Goal: Task Accomplishment & Management: Manage account settings

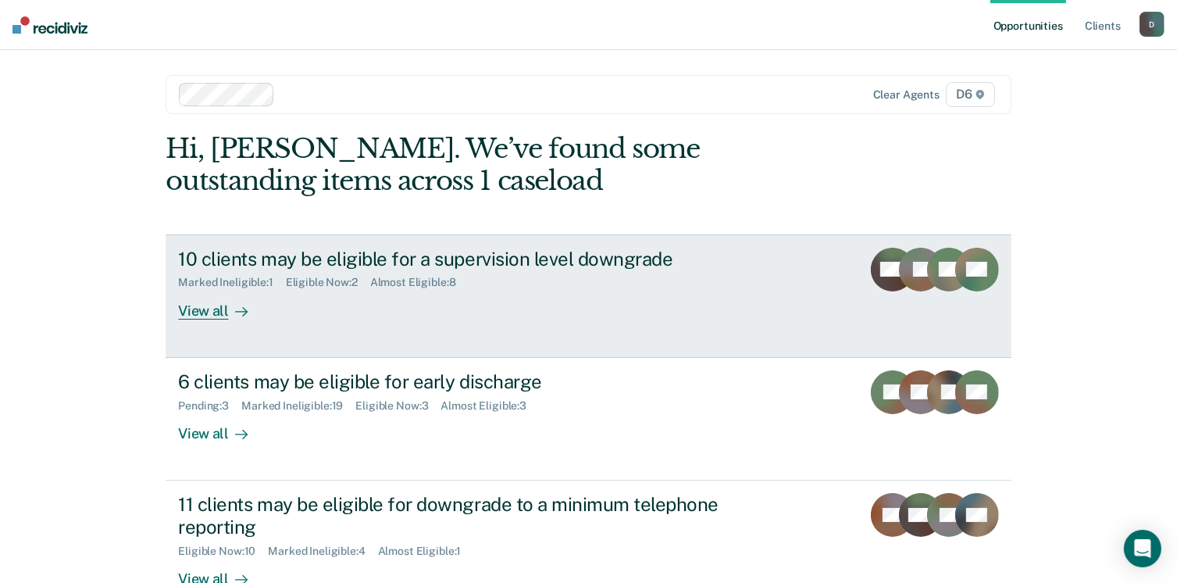
click at [195, 320] on link "10 clients may be eligible for a supervision level downgrade Marked Ineligible …" at bounding box center [588, 295] width 845 height 123
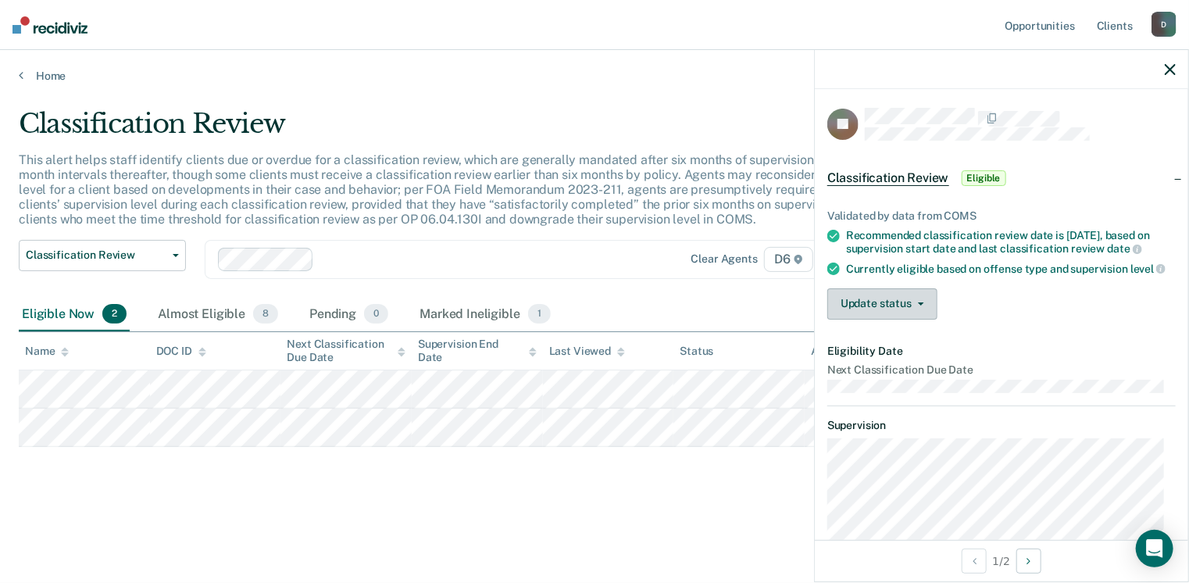
click at [907, 320] on button "Update status" at bounding box center [882, 303] width 110 height 31
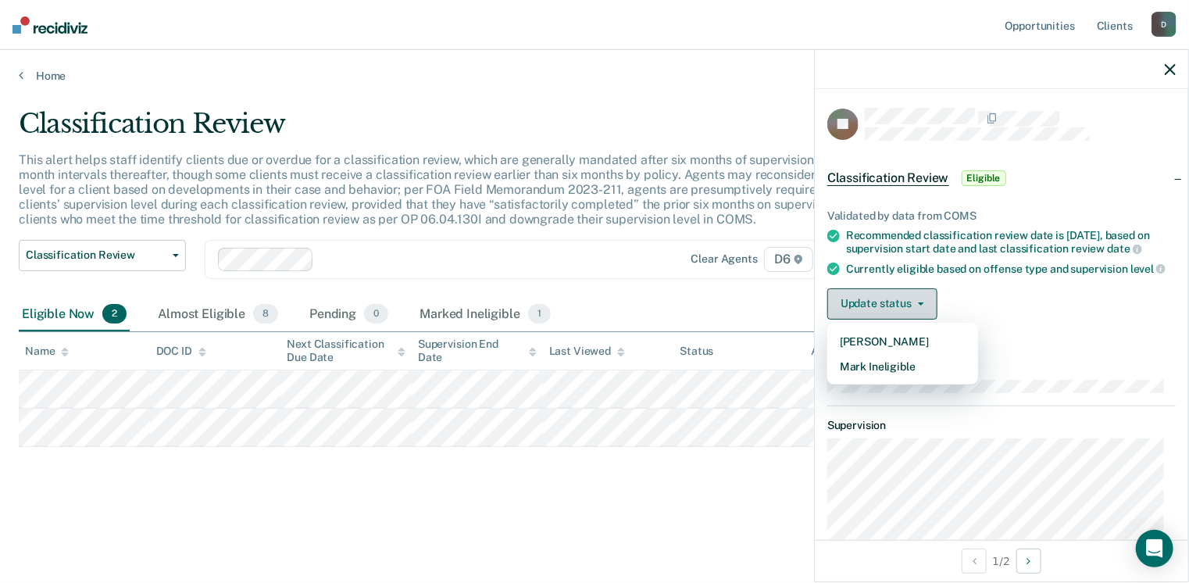
click at [868, 305] on button "Update status" at bounding box center [882, 303] width 110 height 31
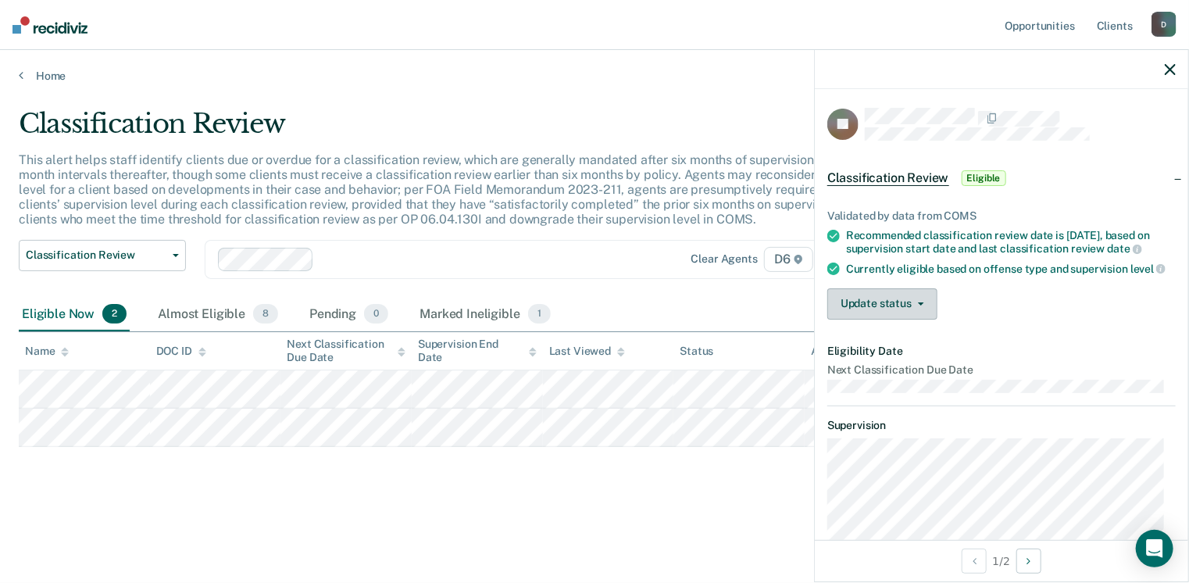
click at [853, 312] on button "Update status" at bounding box center [882, 303] width 110 height 31
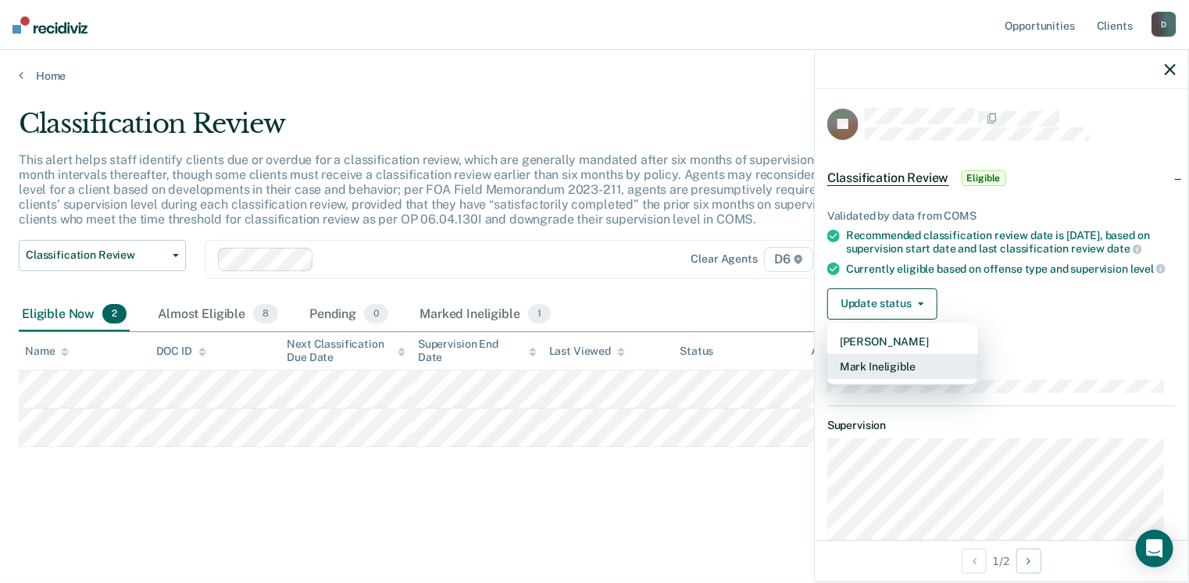
click at [874, 377] on button "Mark Ineligible" at bounding box center [902, 366] width 151 height 25
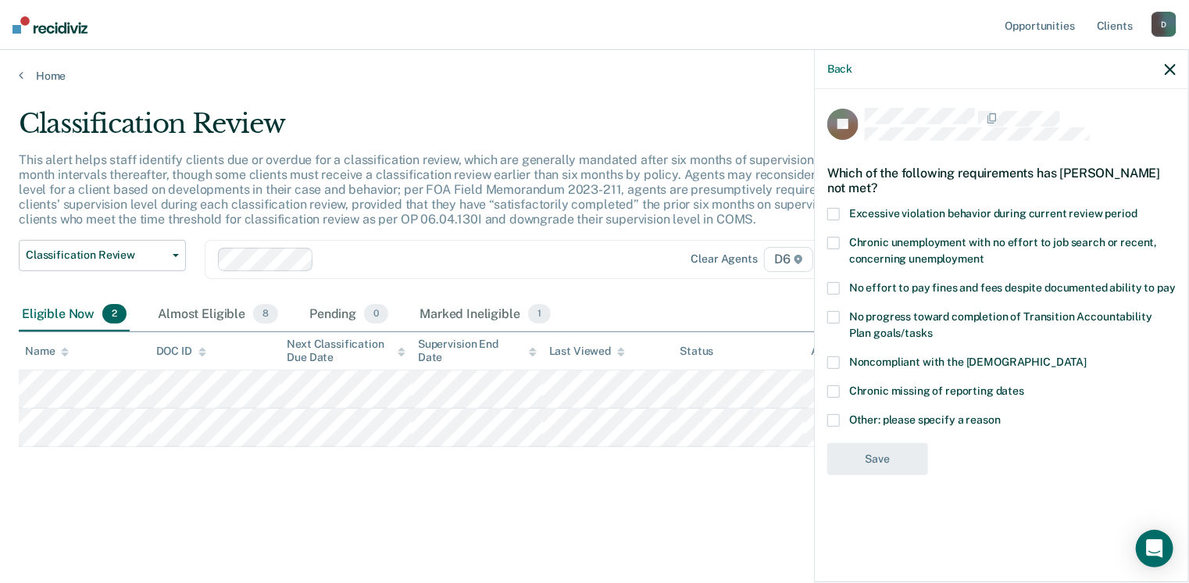
click at [837, 422] on span at bounding box center [833, 420] width 13 height 13
click at [1001, 414] on input "Other: please specify a reason" at bounding box center [1001, 414] width 0 height 0
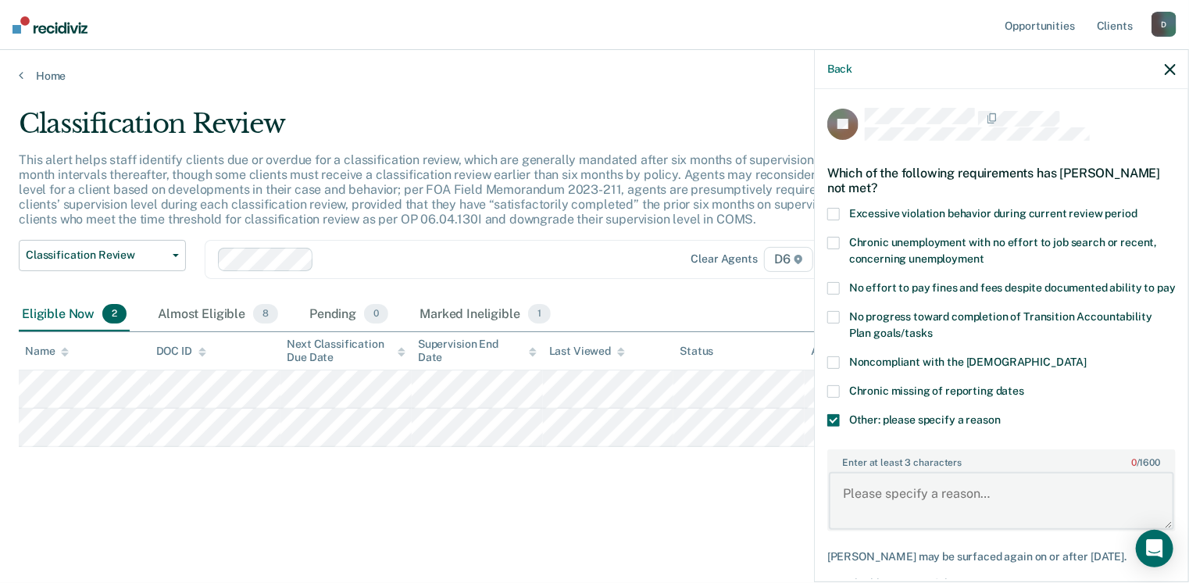
click at [852, 502] on textarea "Enter at least 3 characters 0 / 1600" at bounding box center [1001, 501] width 345 height 58
click at [1188, 577] on div "Back BJ Which of the following requirements has [PERSON_NAME] not met? Excessiv…" at bounding box center [1001, 315] width 375 height 533
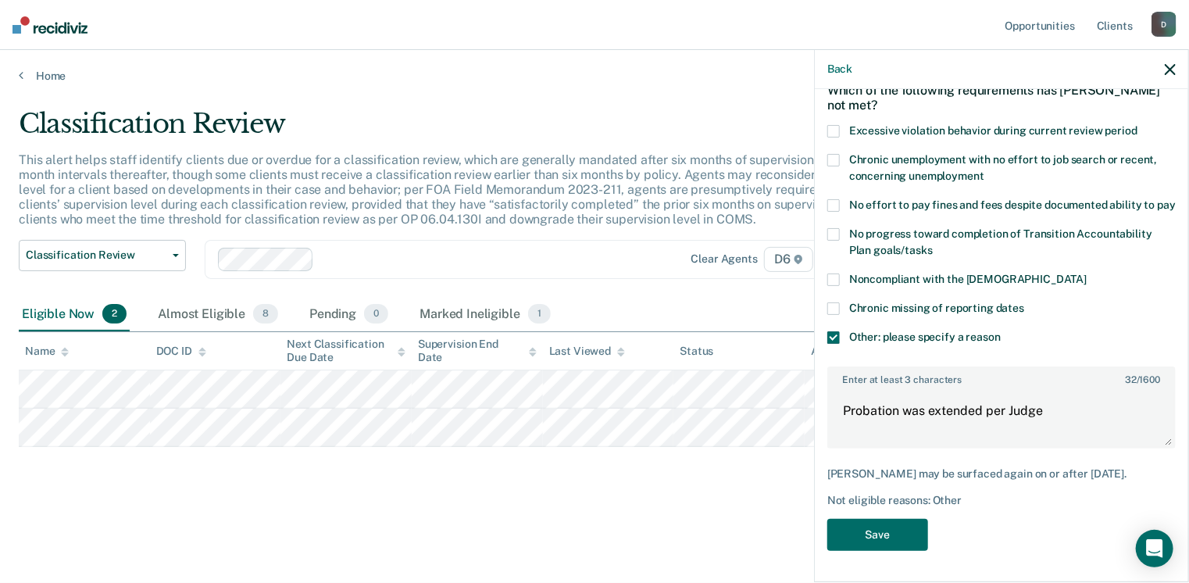
scroll to position [96, 0]
click at [1044, 416] on textarea "Probation was extended per Judge" at bounding box center [1001, 418] width 345 height 58
type textarea "Probation was extended per Judge, supervsion level updated."
click at [886, 529] on button "Save" at bounding box center [877, 535] width 101 height 32
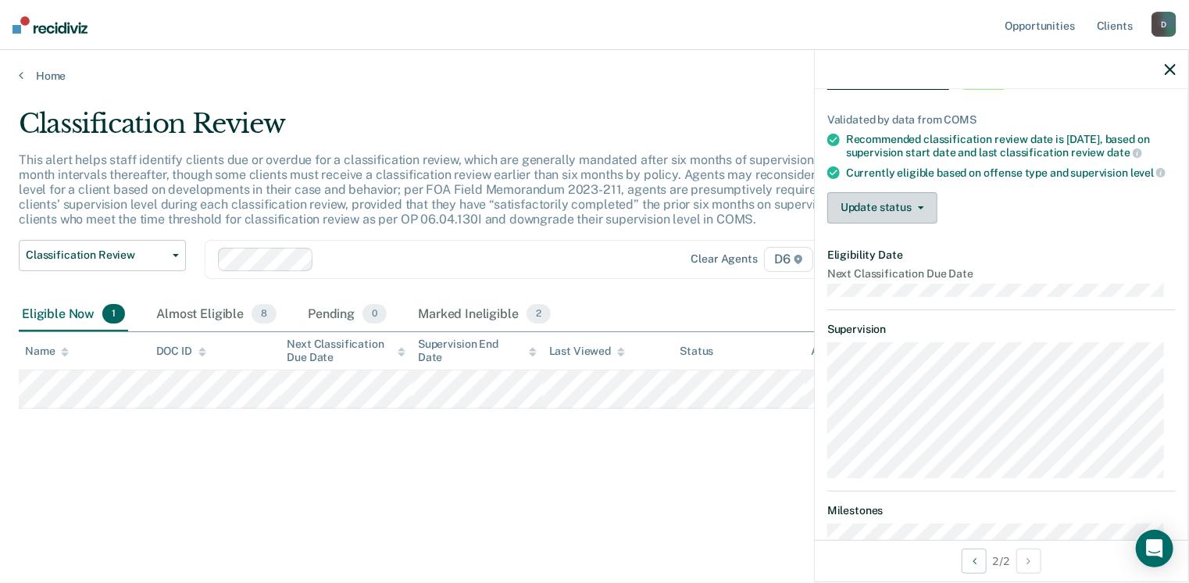
click at [890, 220] on button "Update status" at bounding box center [882, 207] width 110 height 31
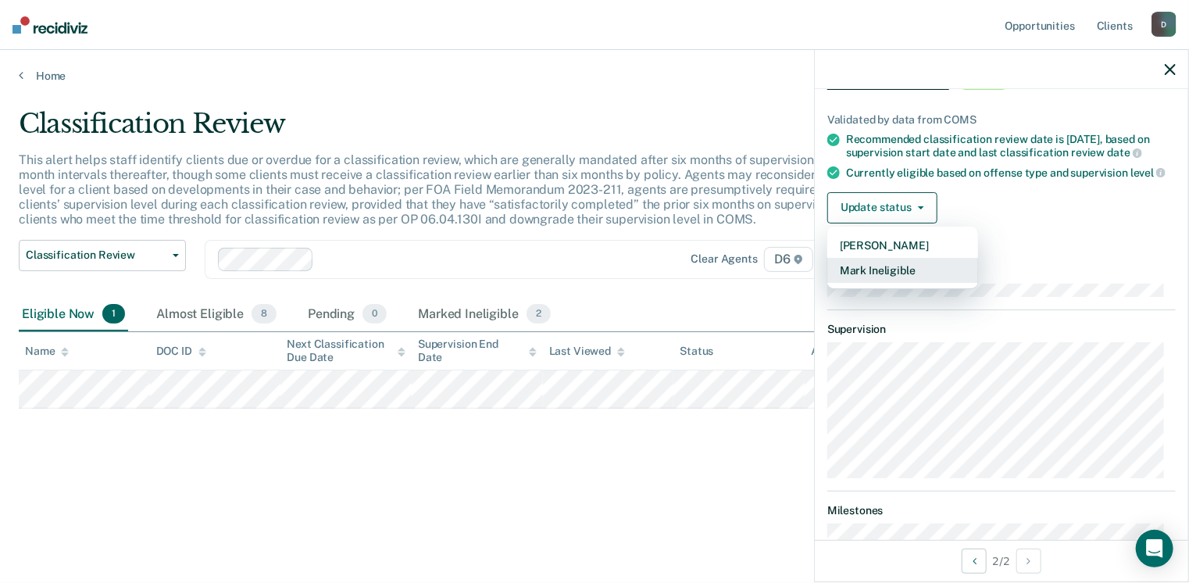
click at [887, 277] on button "Mark Ineligible" at bounding box center [902, 270] width 151 height 25
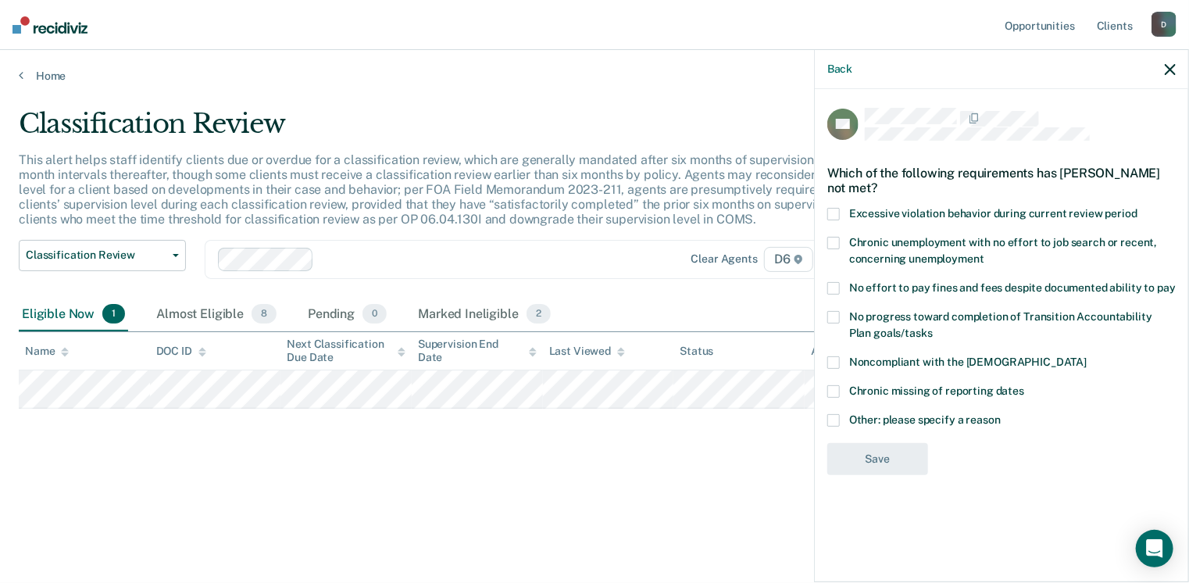
scroll to position [0, 0]
click at [834, 419] on span at bounding box center [833, 420] width 13 height 13
click at [1001, 414] on input "Other: please specify a reason" at bounding box center [1001, 414] width 0 height 0
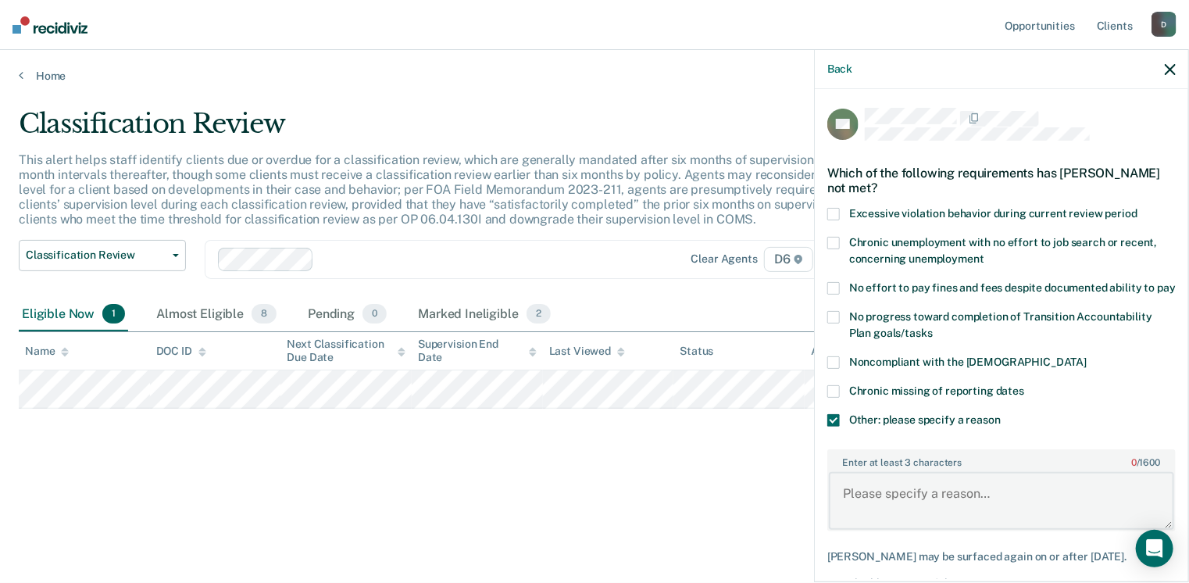
click at [858, 509] on textarea "Enter at least 3 characters 0 / 1600" at bounding box center [1001, 501] width 345 height 58
click at [1048, 513] on textarea "Must pay fees per out county court" at bounding box center [1001, 501] width 345 height 58
type textarea "Must pay fees per out county court,"
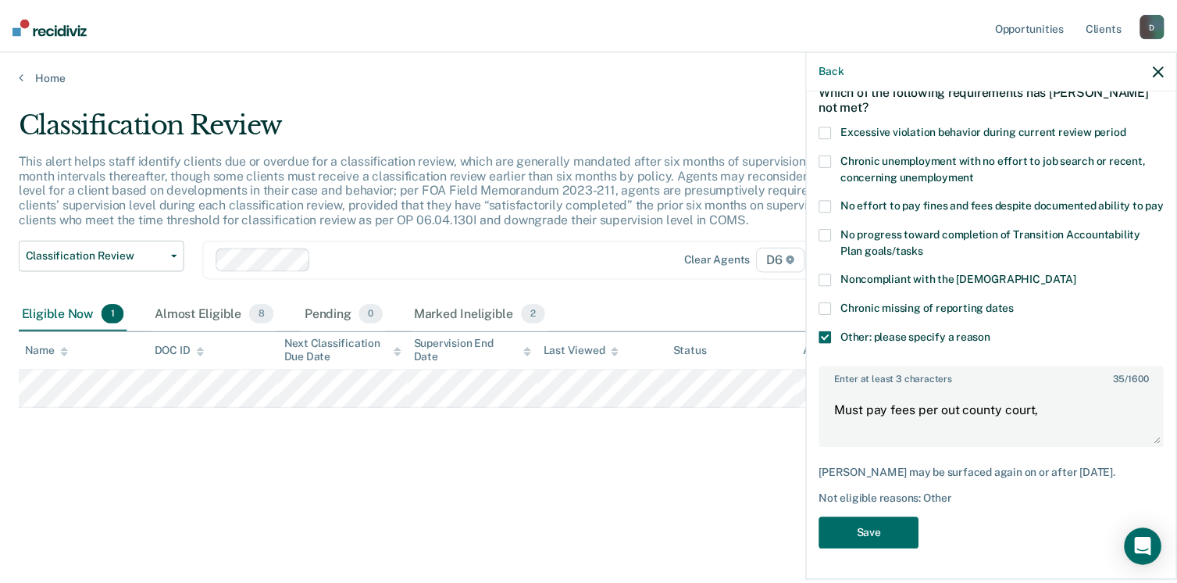
scroll to position [96, 0]
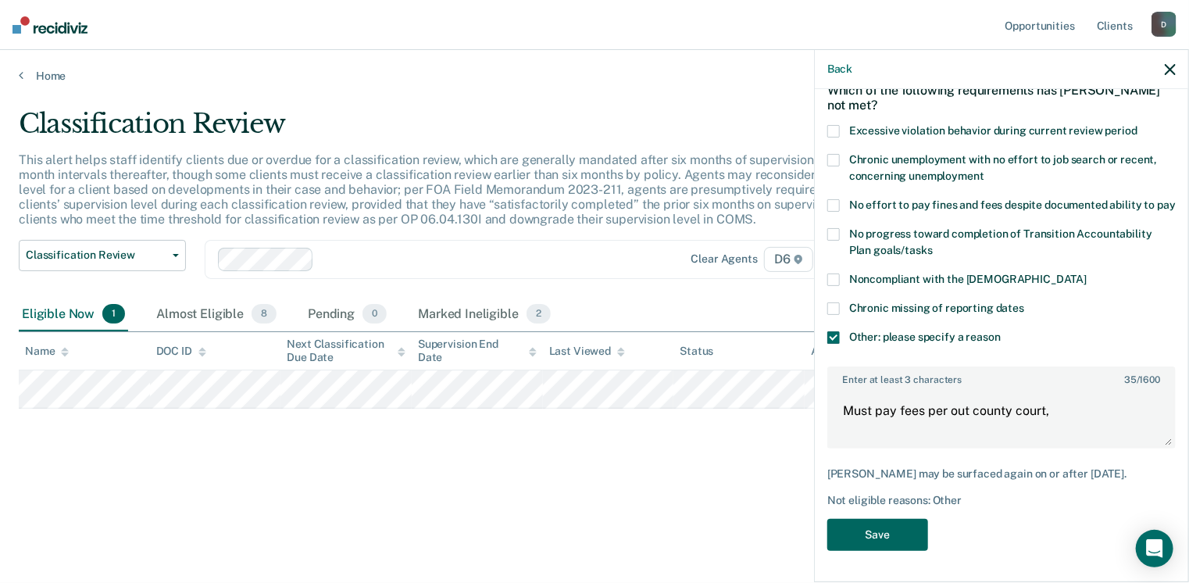
click at [880, 532] on button "Save" at bounding box center [877, 535] width 101 height 32
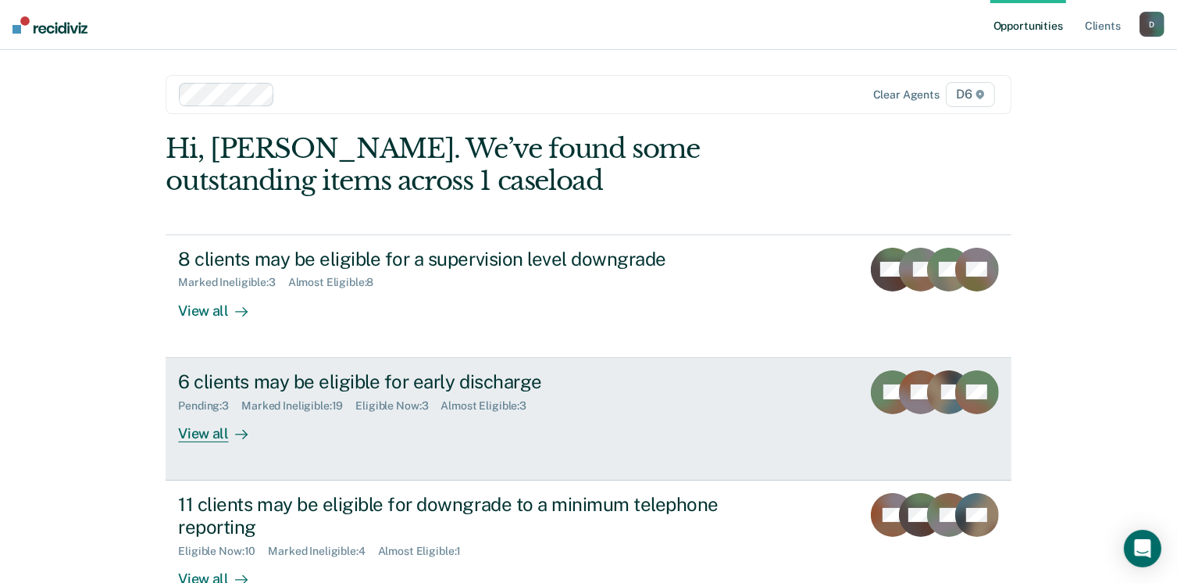
click at [184, 435] on div "View all" at bounding box center [222, 427] width 88 height 30
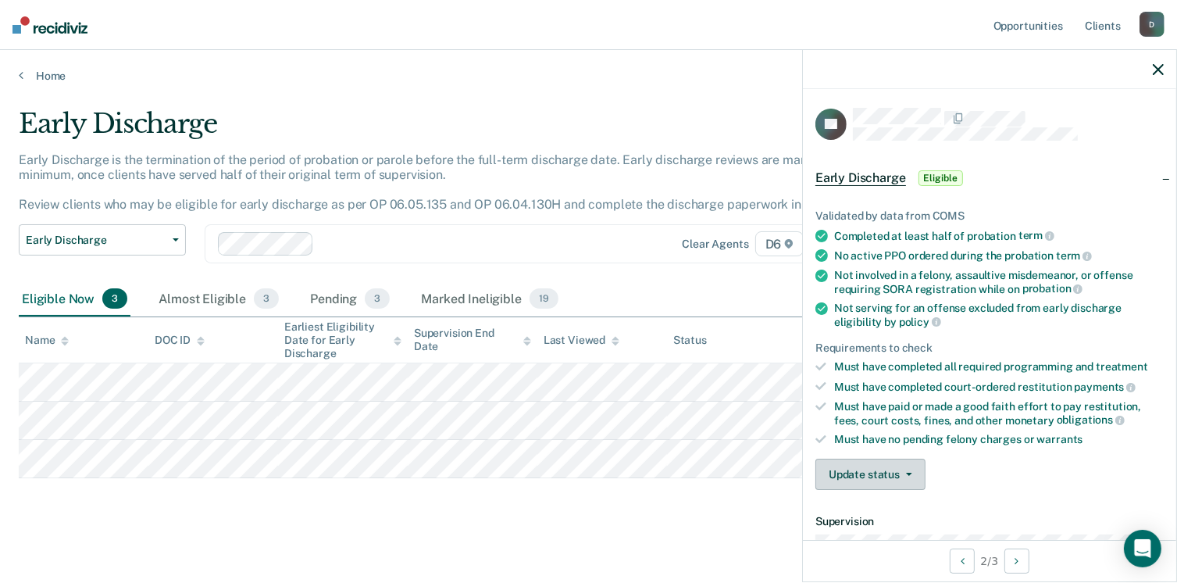
click at [890, 470] on button "Update status" at bounding box center [871, 474] width 110 height 31
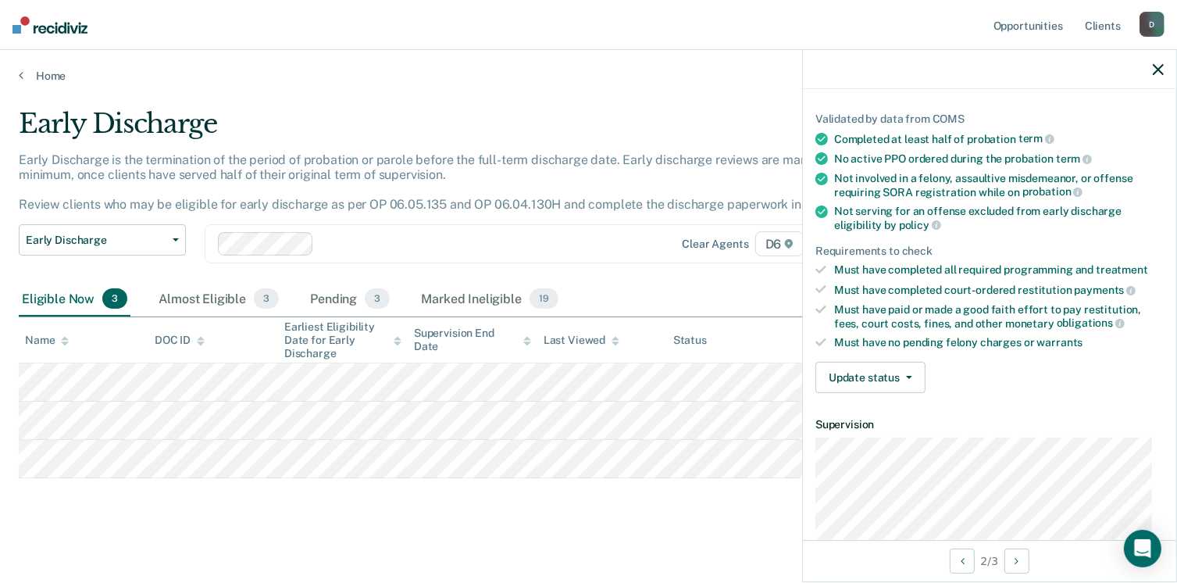
scroll to position [128, 0]
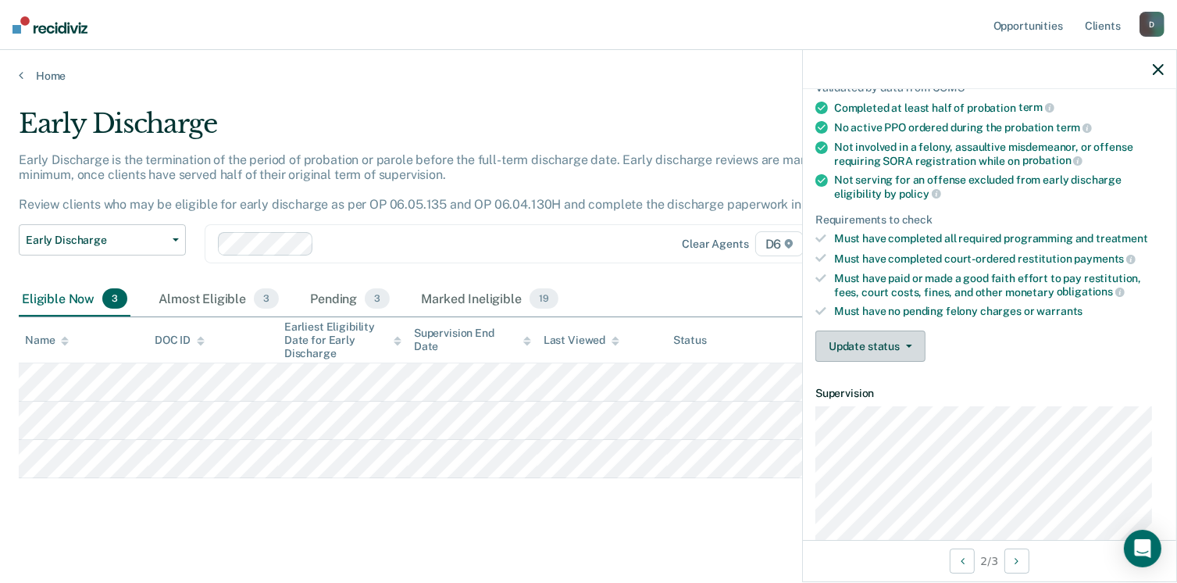
click at [840, 339] on button "Update status" at bounding box center [871, 345] width 110 height 31
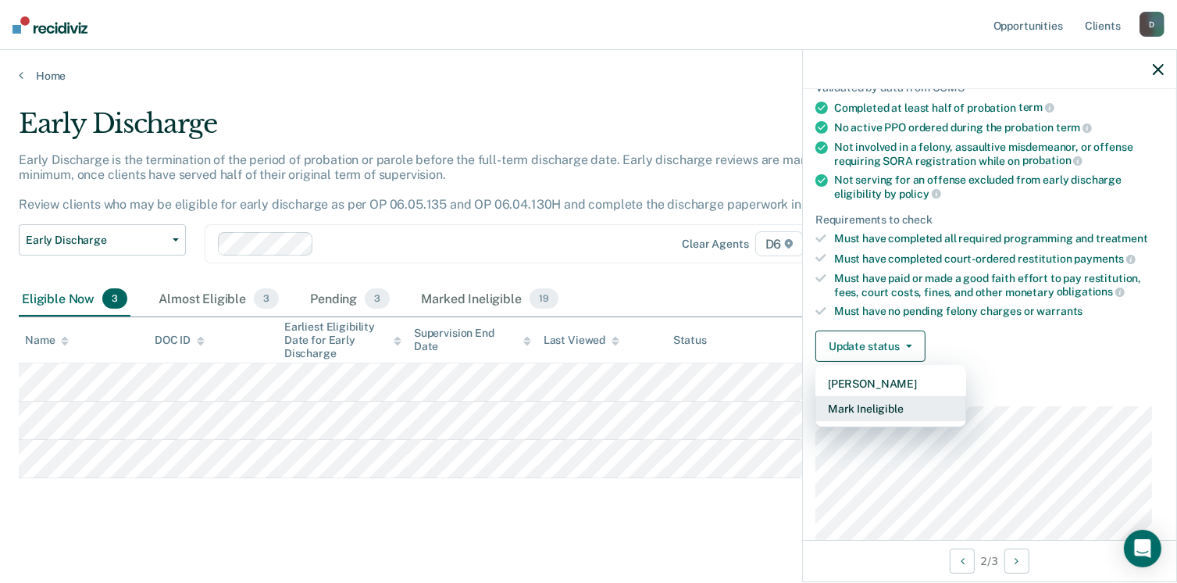
click at [869, 403] on button "Mark Ineligible" at bounding box center [891, 408] width 151 height 25
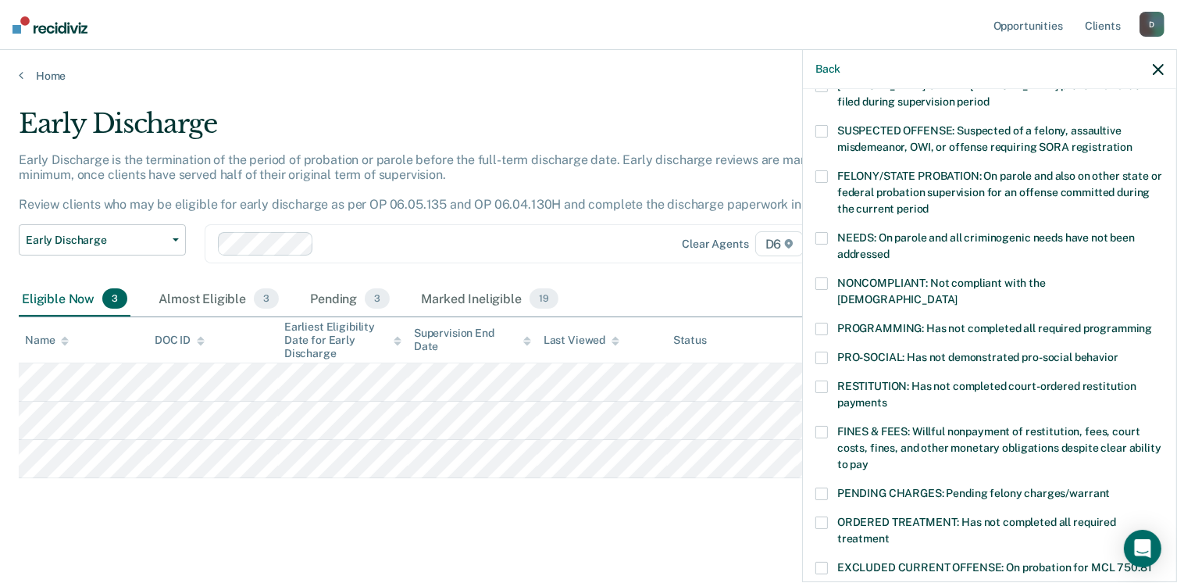
click at [825, 516] on span at bounding box center [822, 522] width 13 height 13
click at [890, 533] on input "ORDERED TREATMENT: Has not completed all required treatment" at bounding box center [890, 533] width 0 height 0
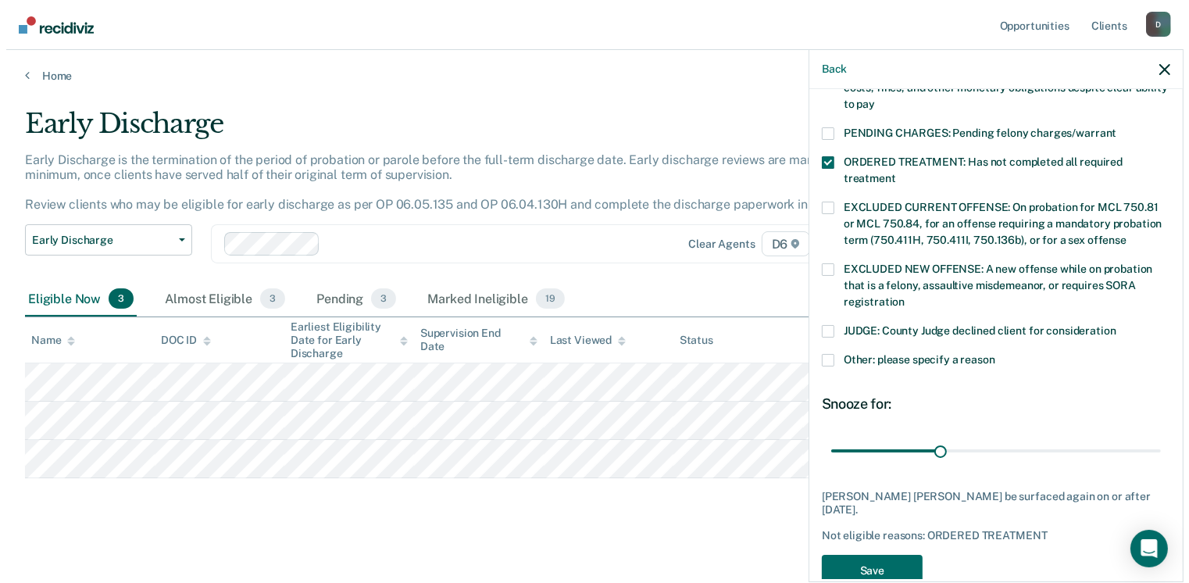
scroll to position [492, 0]
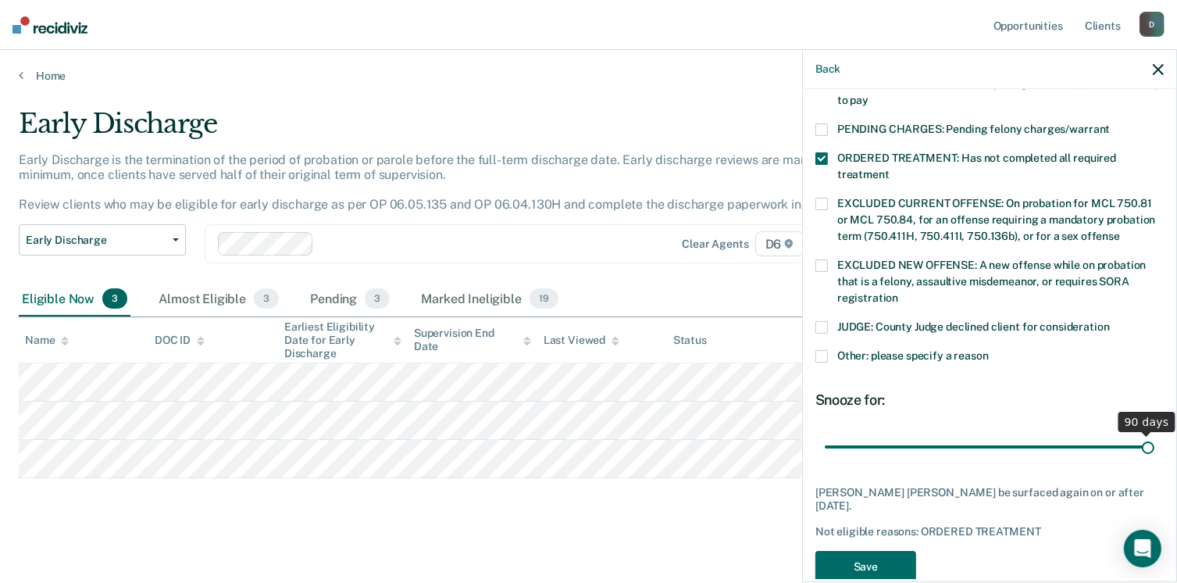
type input "90"
click at [1138, 434] on input "range" at bounding box center [990, 447] width 330 height 27
click at [838, 551] on button "Save" at bounding box center [866, 567] width 101 height 32
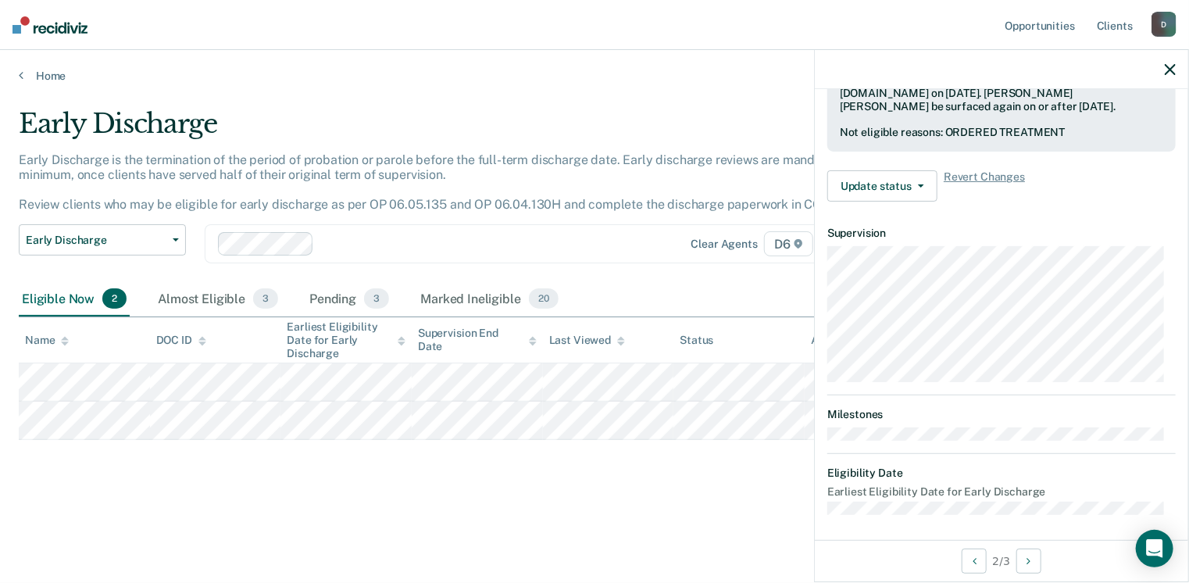
scroll to position [288, 0]
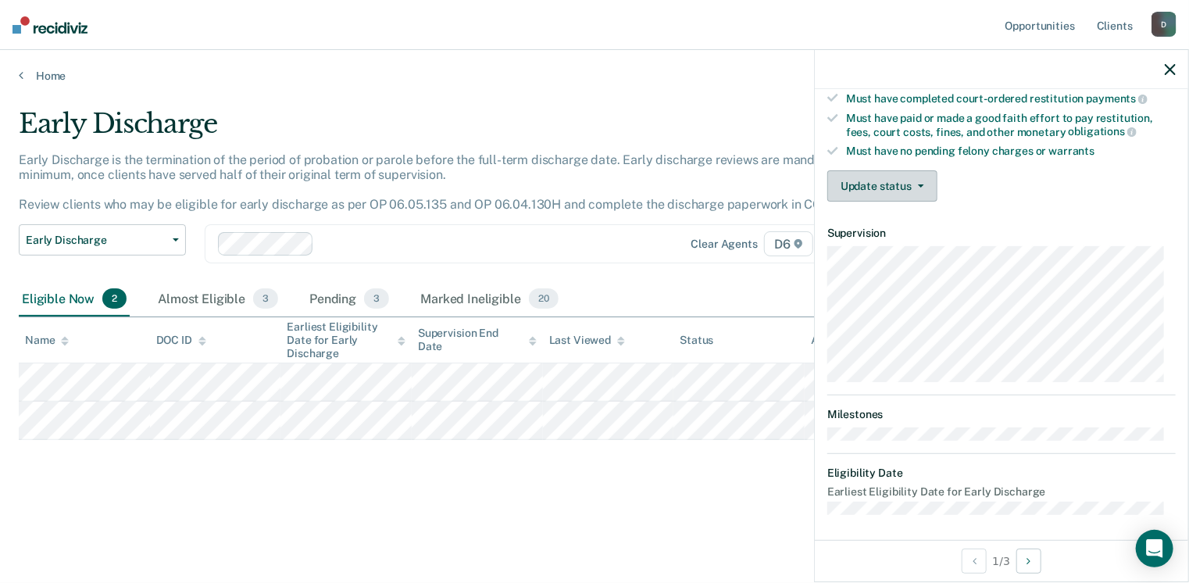
click at [849, 184] on button "Update status" at bounding box center [882, 185] width 110 height 31
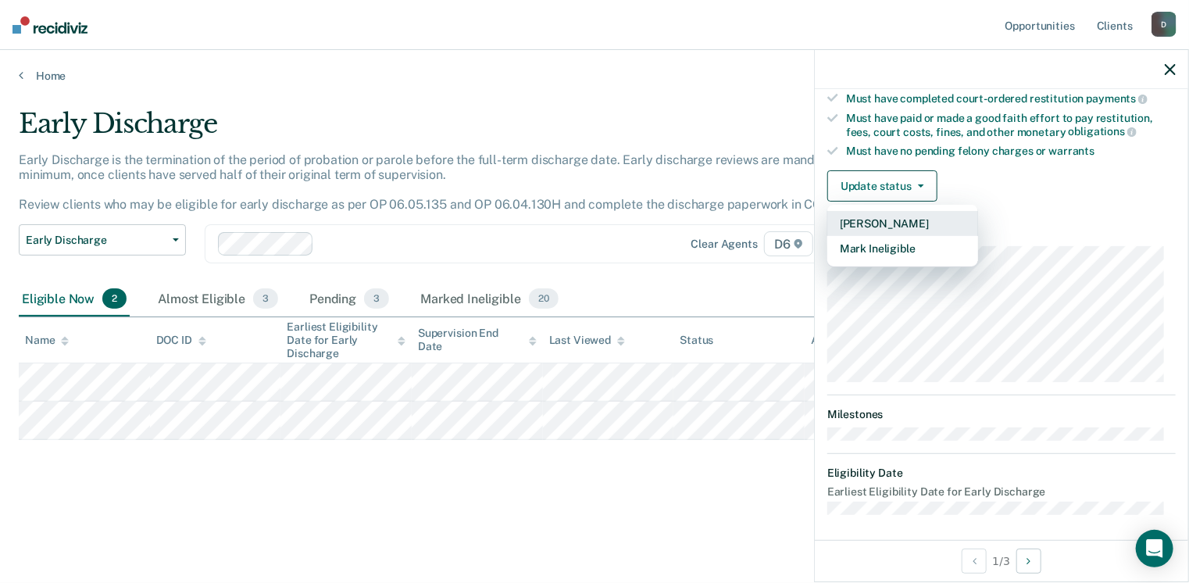
click at [862, 216] on button "[PERSON_NAME]" at bounding box center [902, 223] width 151 height 25
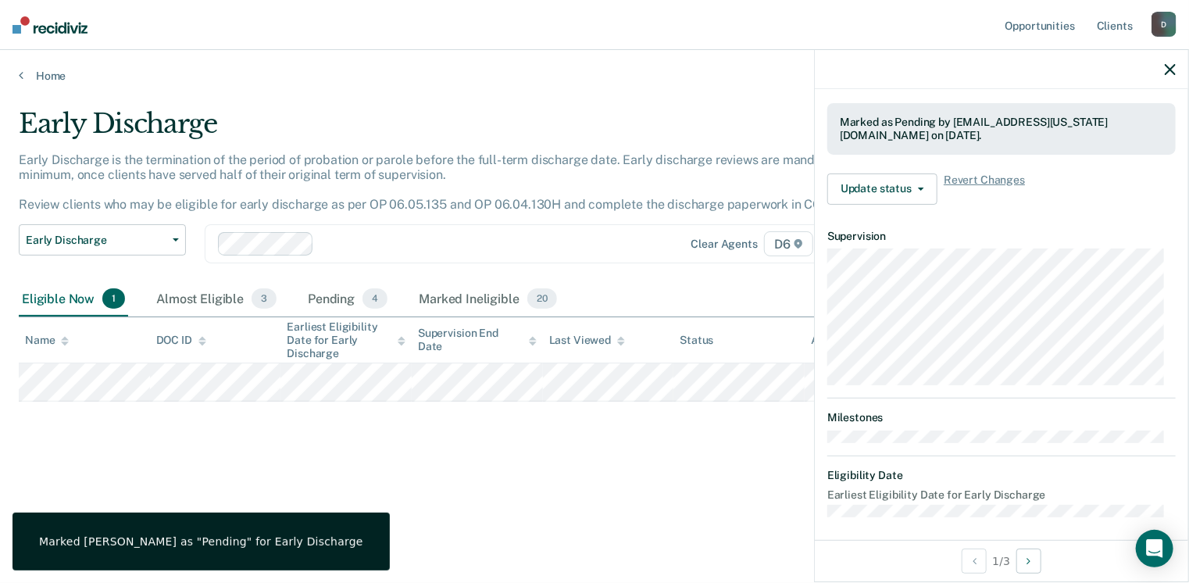
scroll to position [365, 0]
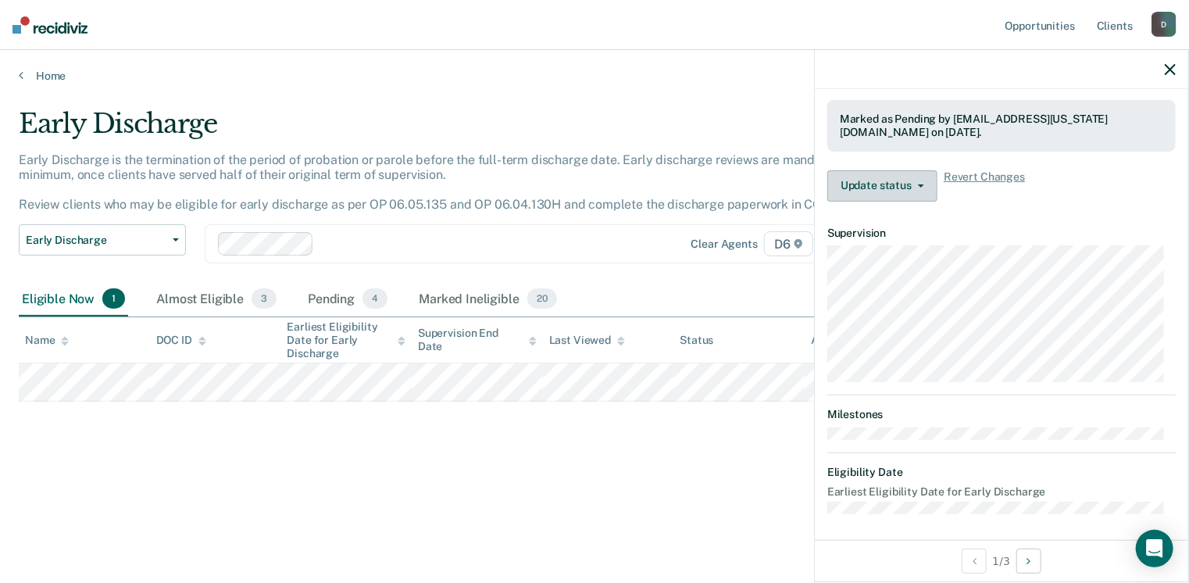
click at [878, 176] on button "Update status" at bounding box center [882, 185] width 110 height 31
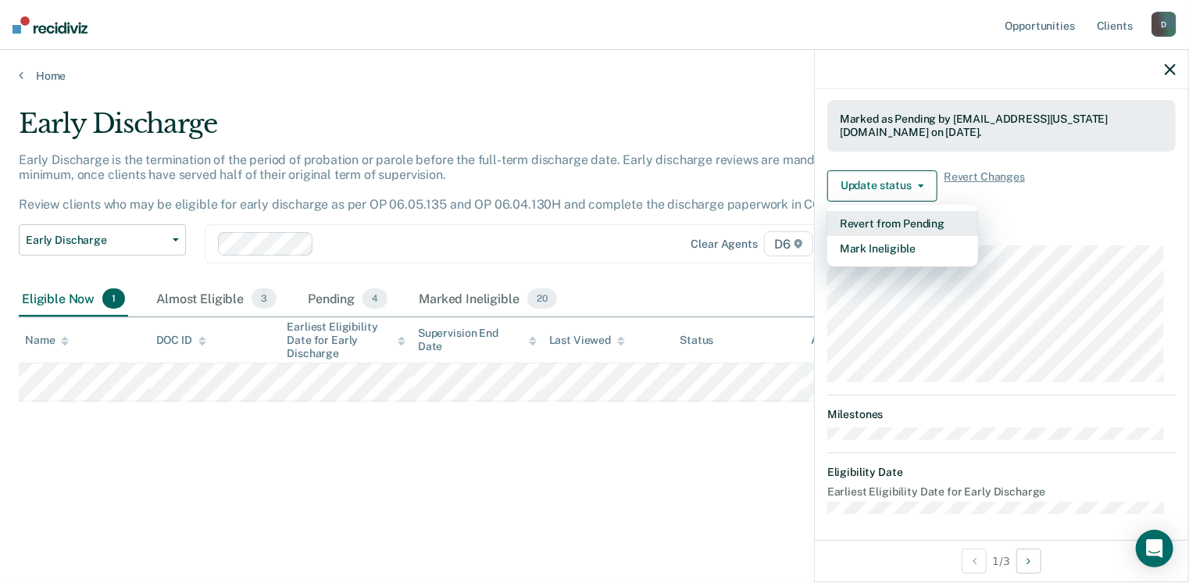
click at [901, 221] on button "Revert from Pending" at bounding box center [902, 223] width 151 height 25
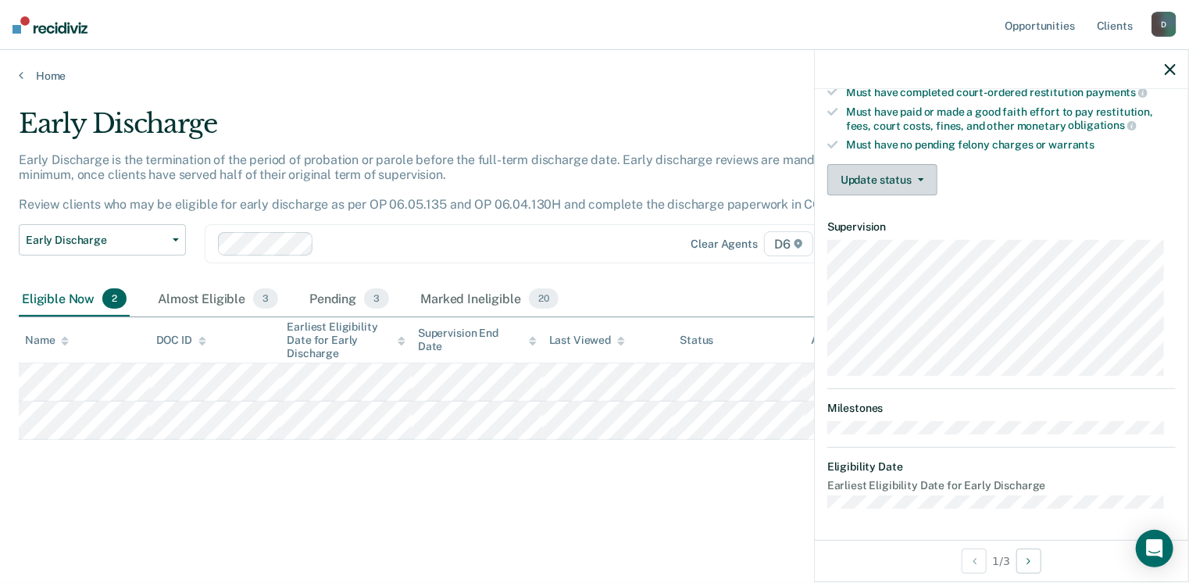
scroll to position [288, 0]
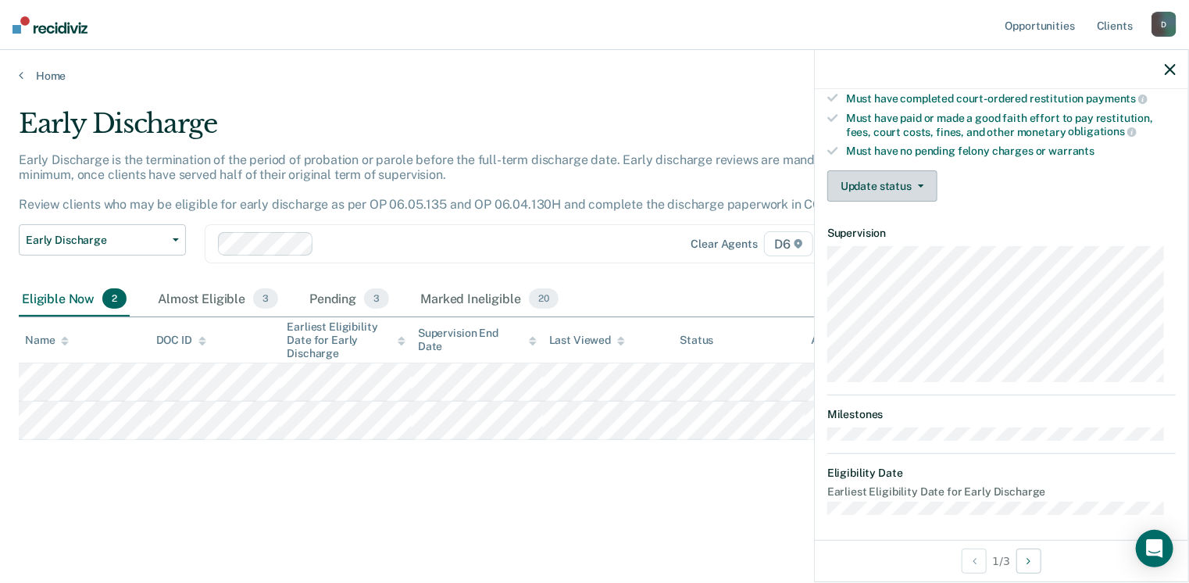
click at [886, 184] on button "Update status" at bounding box center [882, 185] width 110 height 31
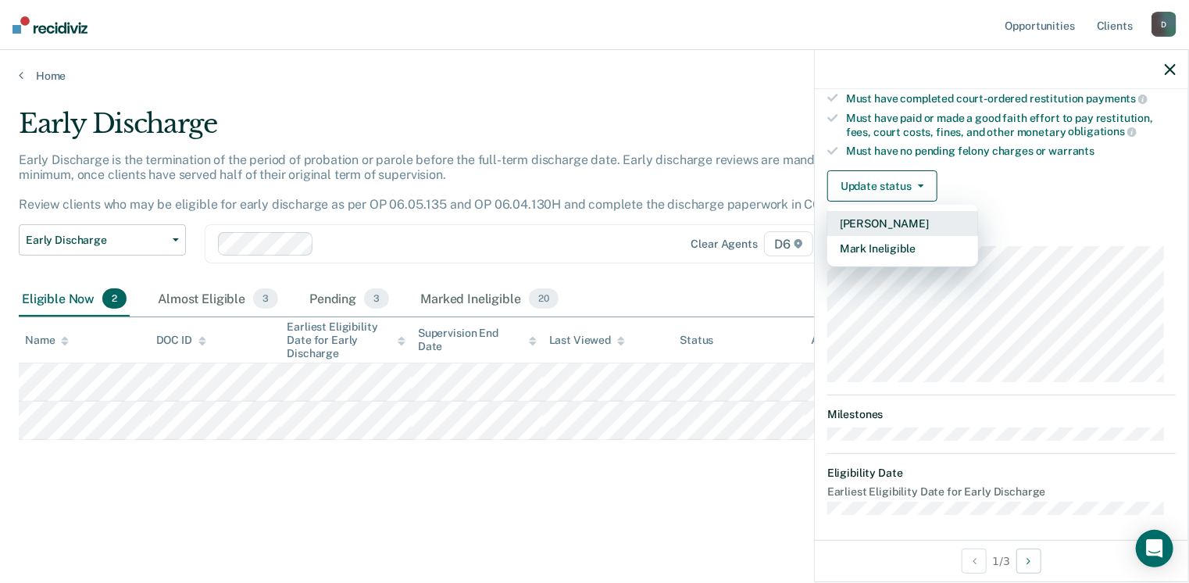
click at [888, 218] on button "[PERSON_NAME]" at bounding box center [902, 223] width 151 height 25
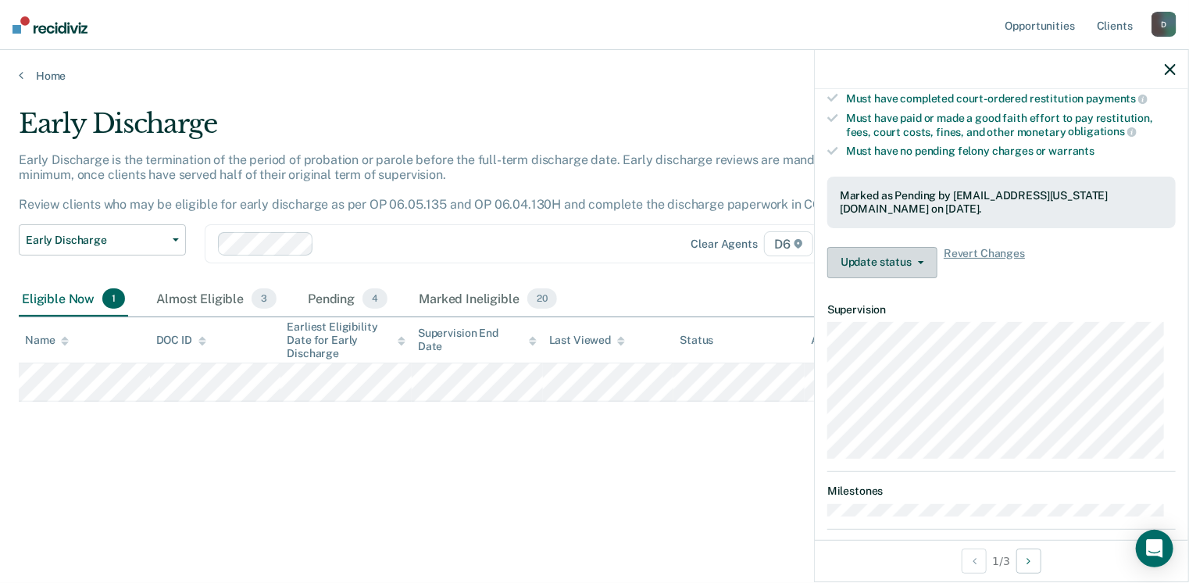
click at [899, 261] on button "Update status" at bounding box center [882, 262] width 110 height 31
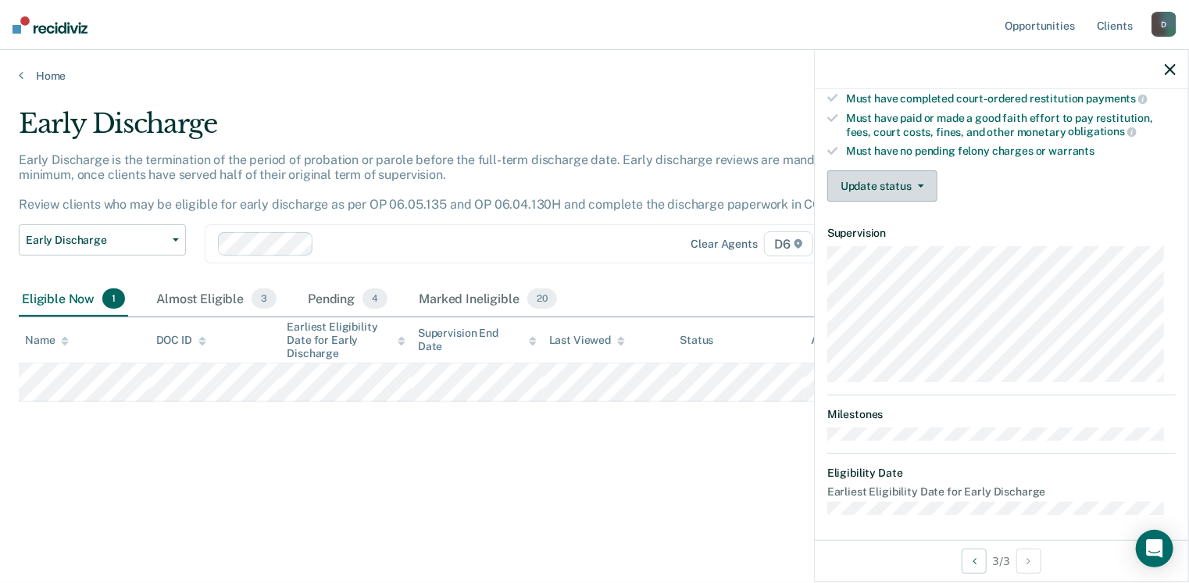
click at [855, 174] on button "Update status" at bounding box center [882, 185] width 110 height 31
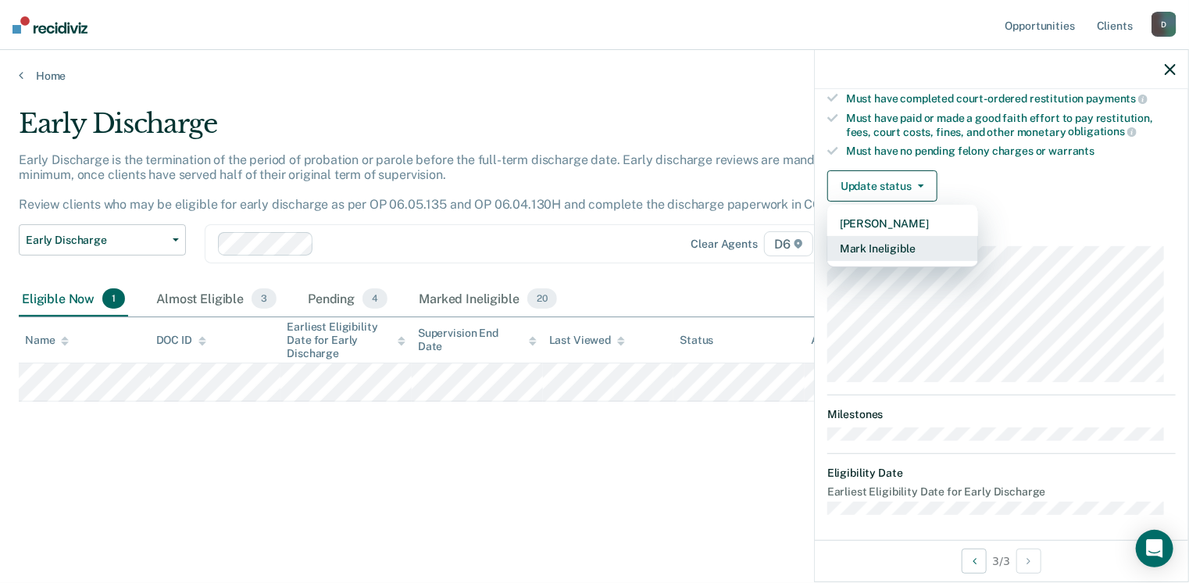
click at [862, 241] on button "Mark Ineligible" at bounding box center [902, 248] width 151 height 25
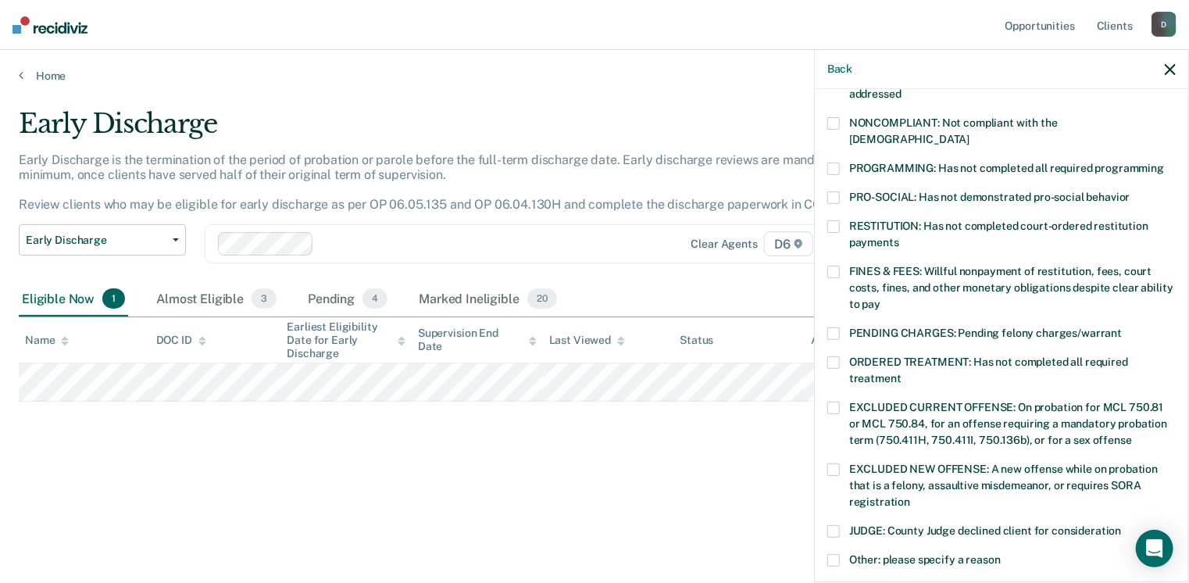
click at [834, 356] on span at bounding box center [833, 362] width 13 height 13
click at [902, 373] on input "ORDERED TREATMENT: Has not completed all required treatment" at bounding box center [902, 373] width 0 height 0
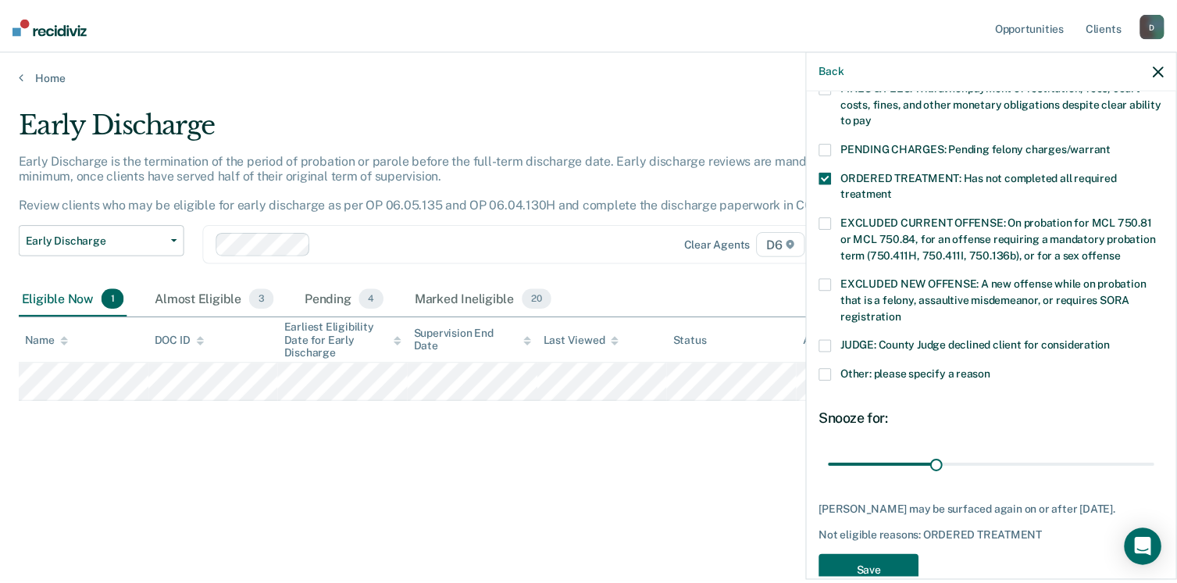
scroll to position [492, 0]
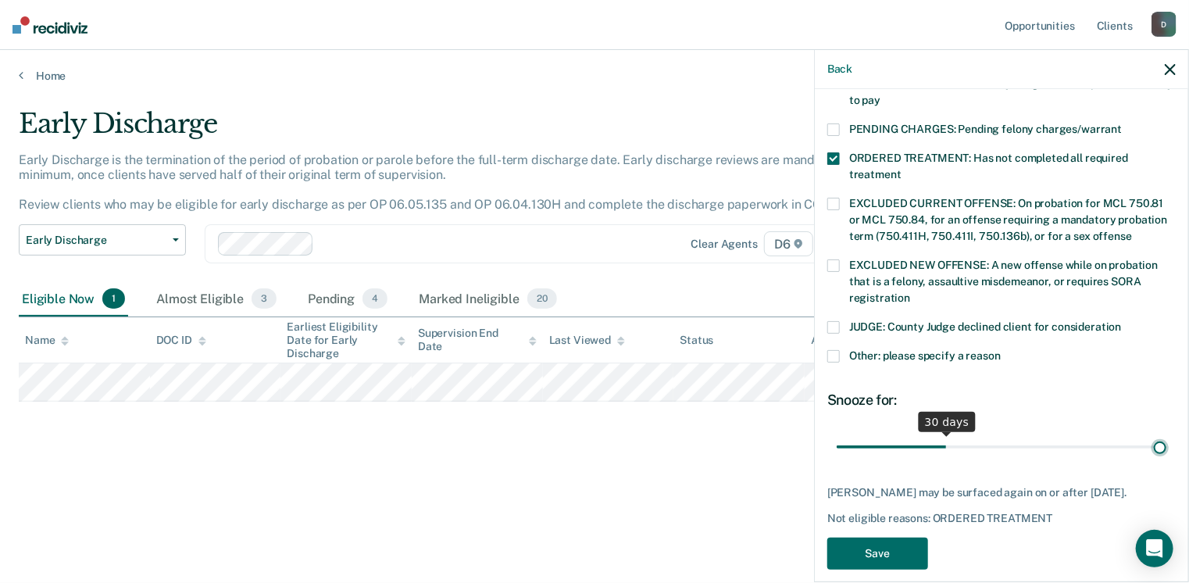
type input "90"
click at [1150, 434] on input "range" at bounding box center [1002, 447] width 330 height 27
click at [888, 538] on button "Save" at bounding box center [877, 554] width 101 height 32
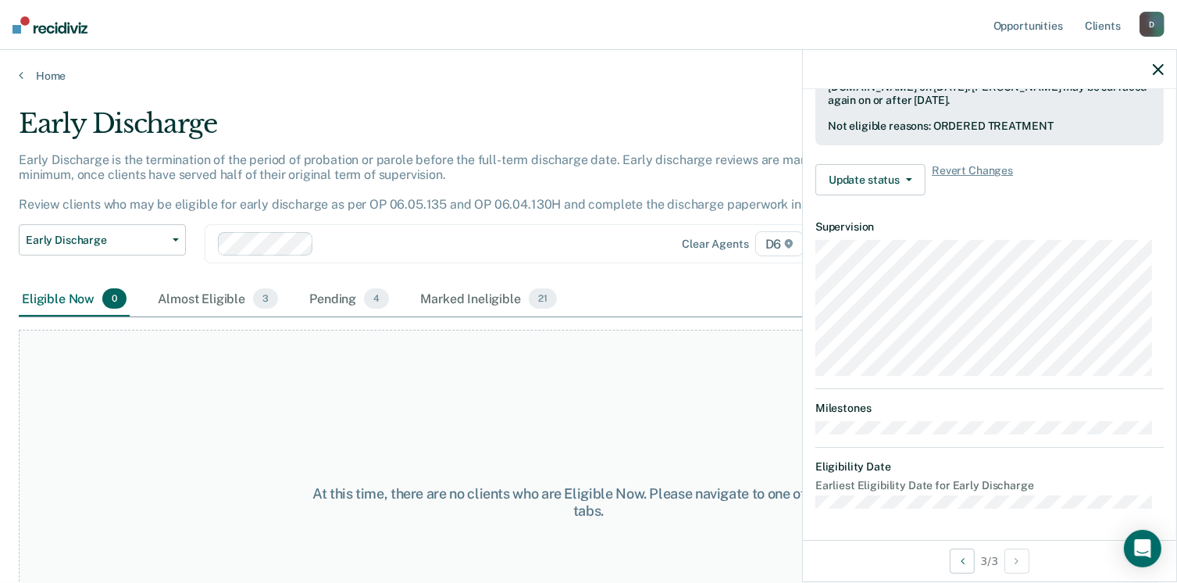
scroll to position [404, 0]
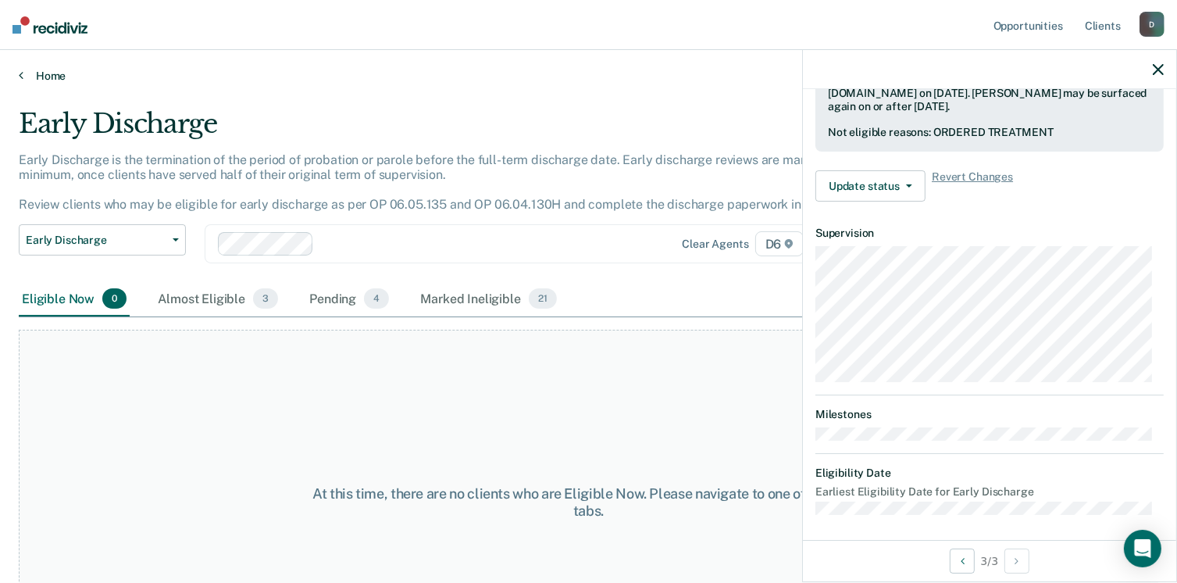
click at [20, 73] on icon at bounding box center [21, 75] width 5 height 13
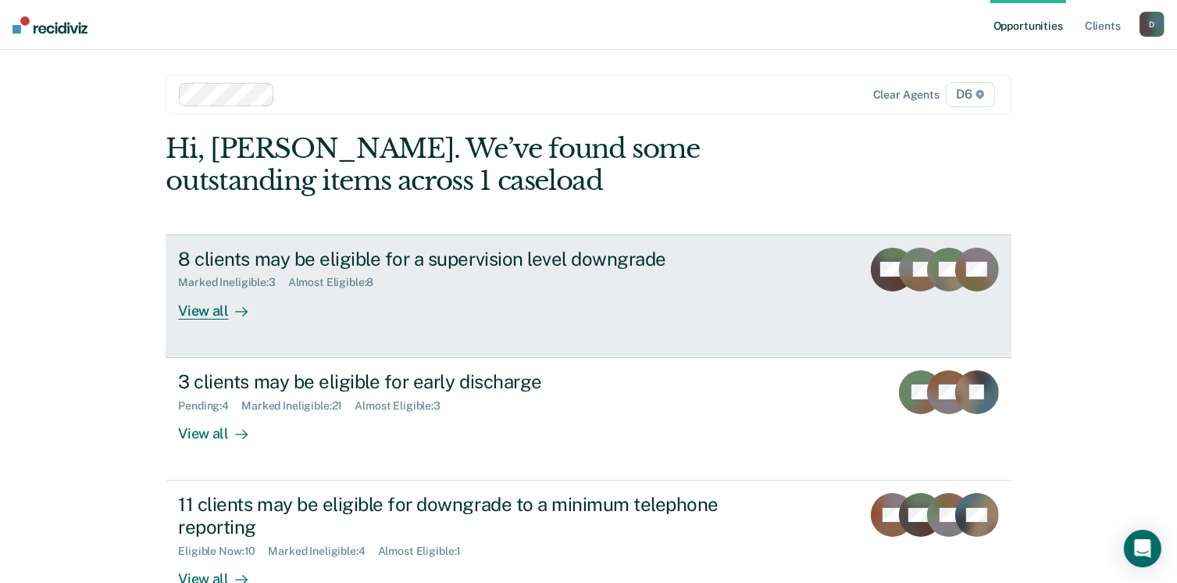
click at [191, 316] on div "View all" at bounding box center [222, 304] width 88 height 30
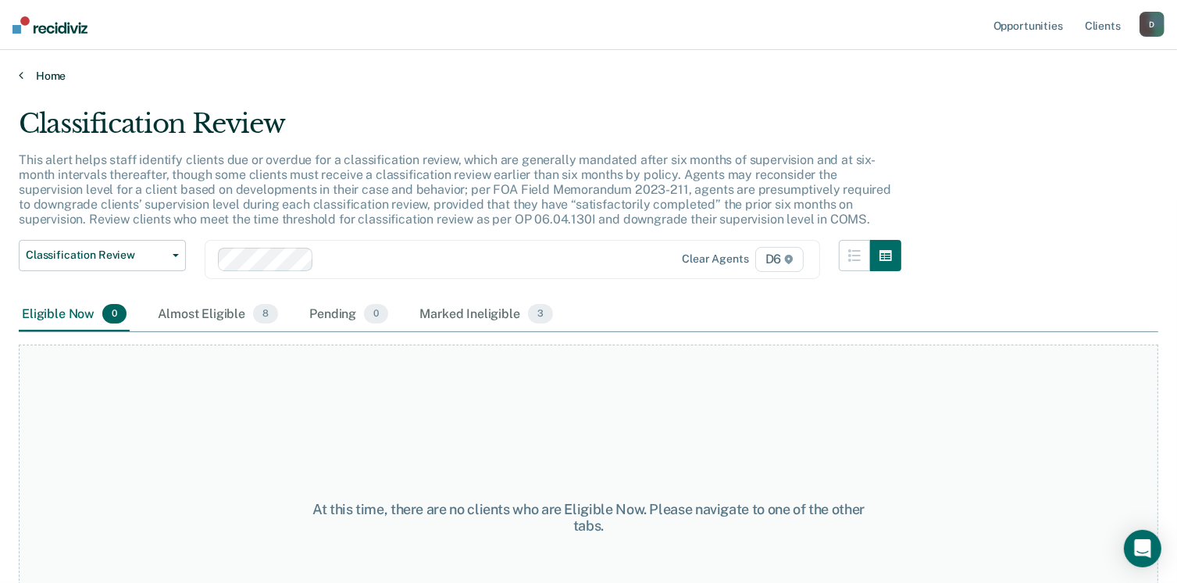
click at [19, 70] on icon at bounding box center [21, 75] width 5 height 13
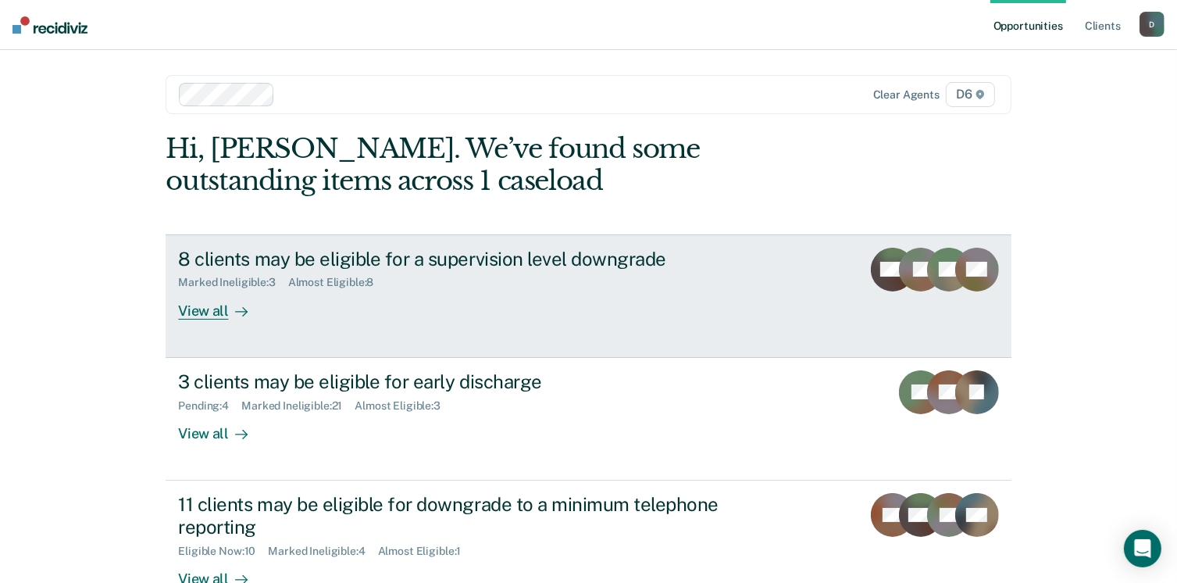
click at [206, 312] on div "View all" at bounding box center [222, 304] width 88 height 30
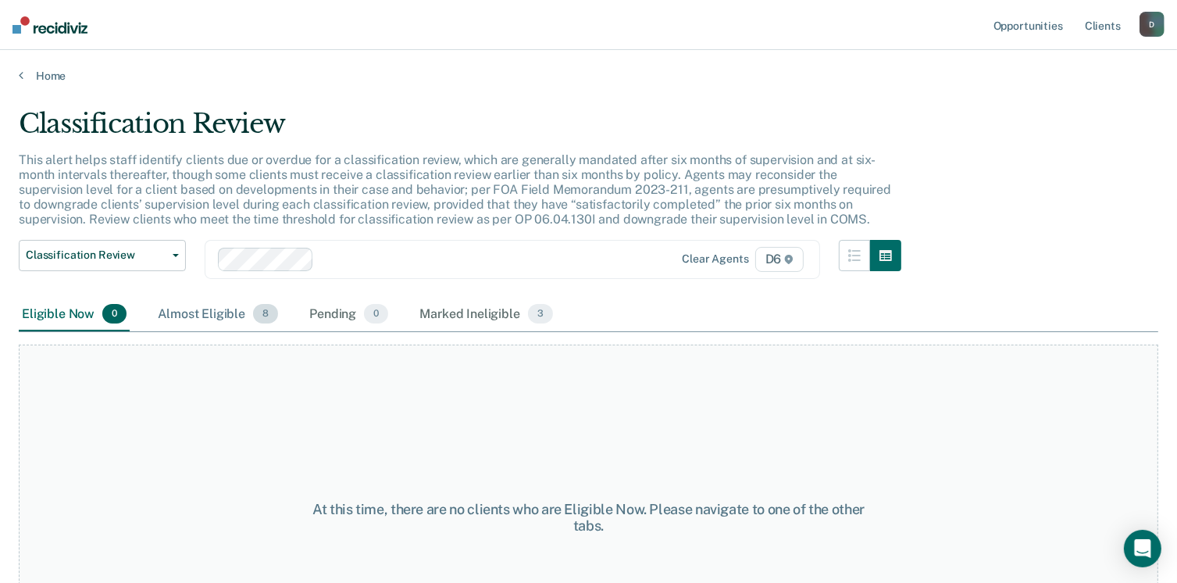
click at [248, 313] on div "Almost Eligible 8" at bounding box center [218, 315] width 127 height 34
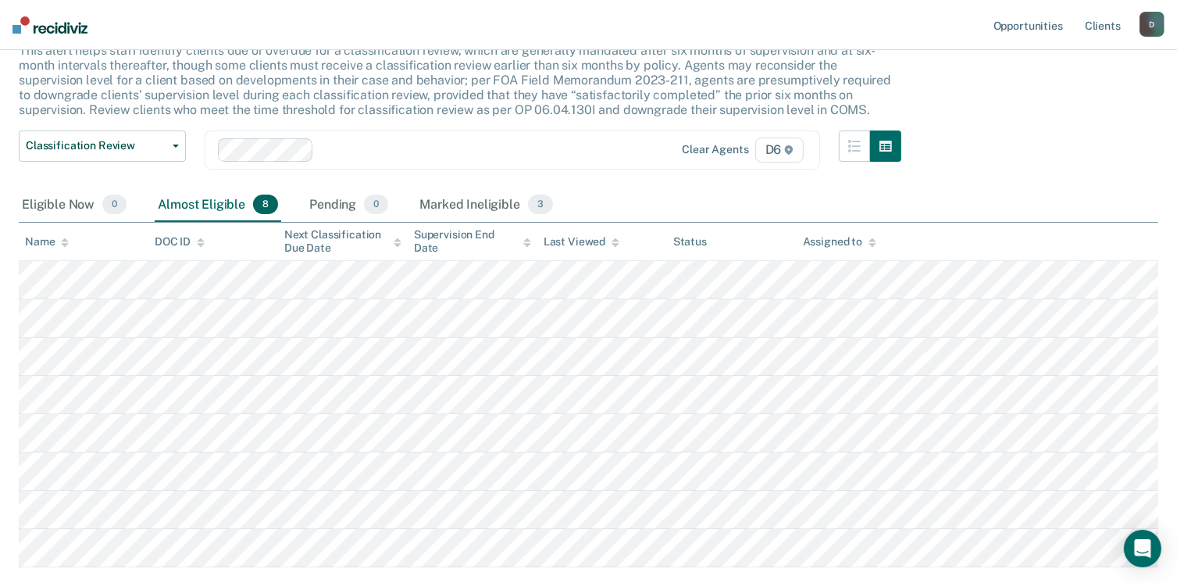
scroll to position [125, 0]
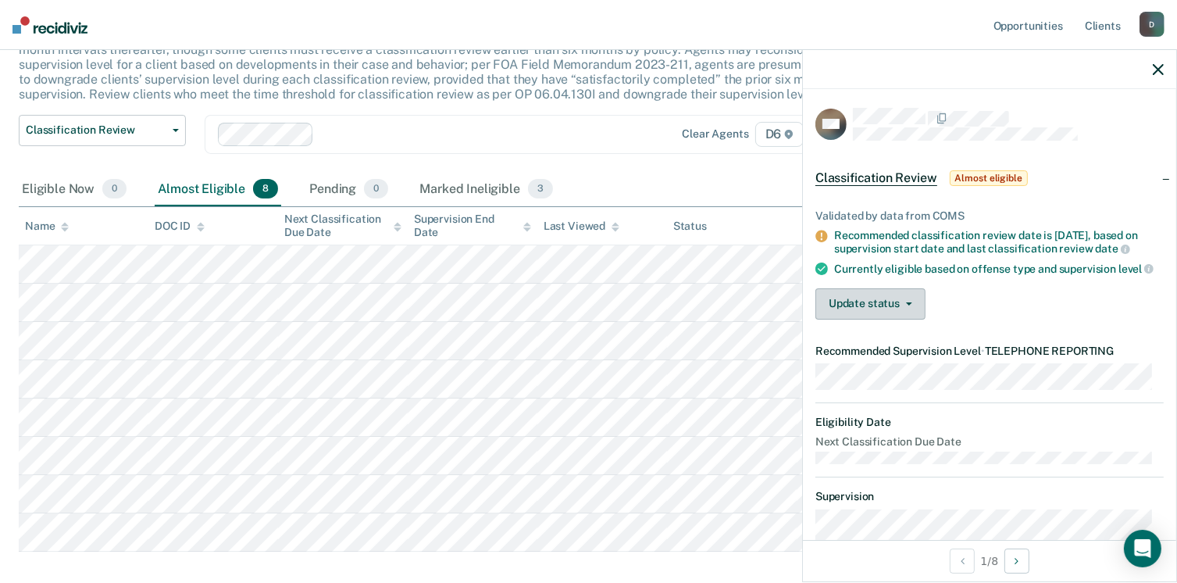
click at [879, 310] on button "Update status" at bounding box center [871, 303] width 110 height 31
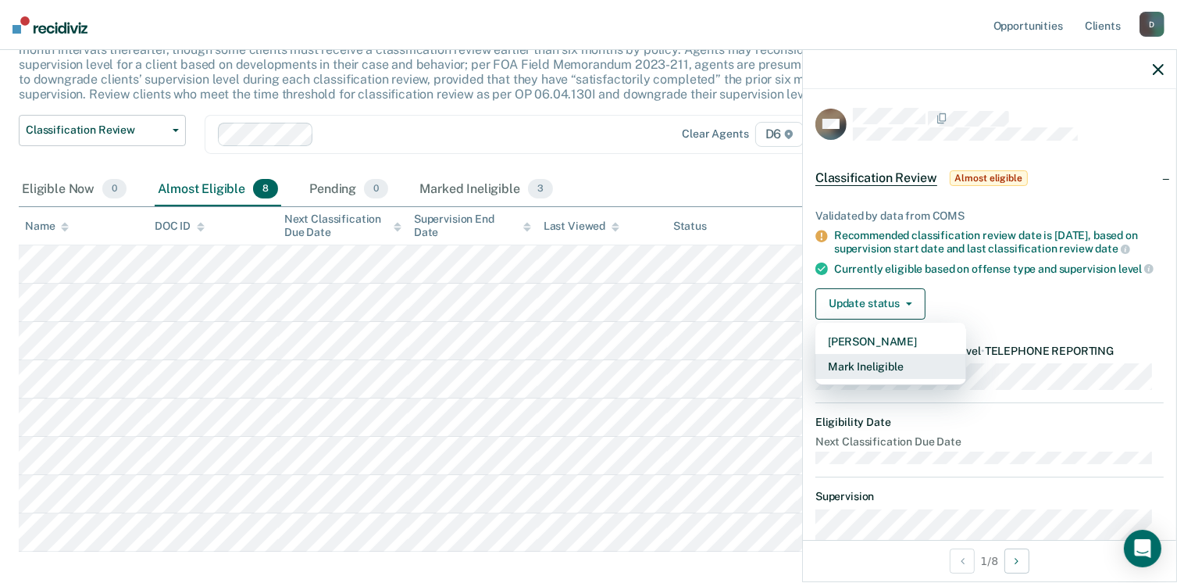
click at [873, 377] on button "Mark Ineligible" at bounding box center [891, 366] width 151 height 25
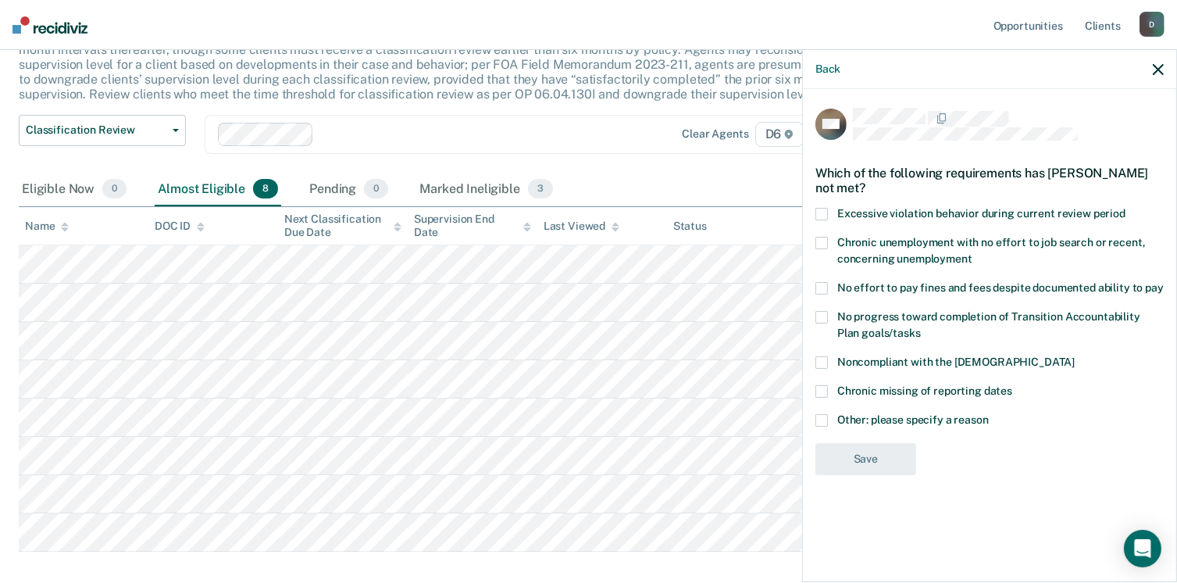
click at [820, 414] on span at bounding box center [822, 420] width 13 height 13
click at [989, 414] on input "Other: please specify a reason" at bounding box center [989, 414] width 0 height 0
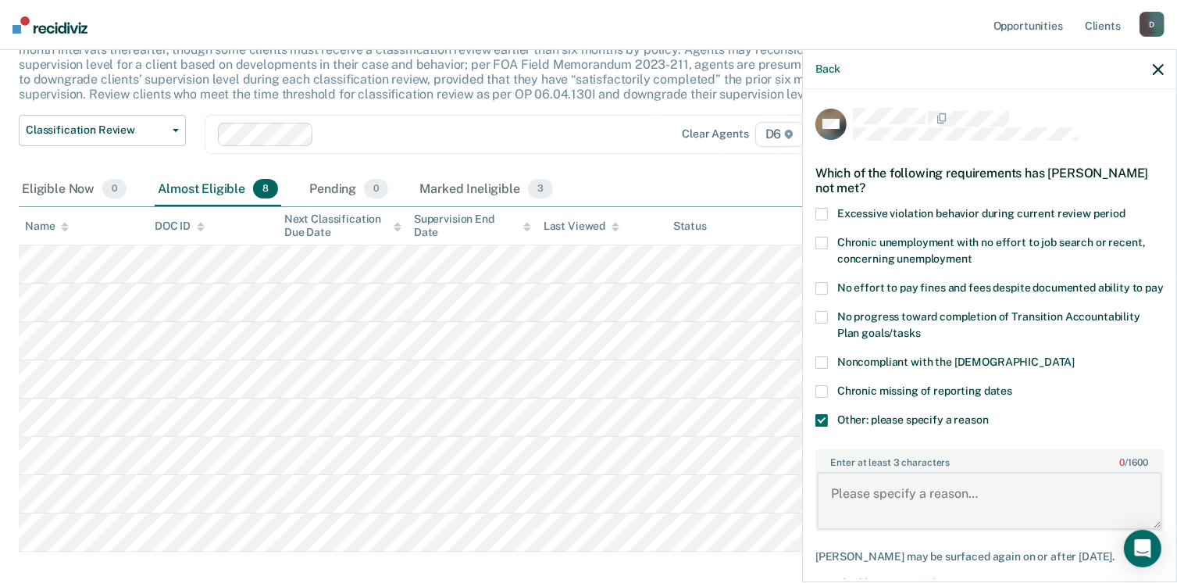
click at [850, 509] on textarea "Enter at least 3 characters 0 / 1600" at bounding box center [989, 501] width 345 height 58
type textarea "Need to complete treatment."
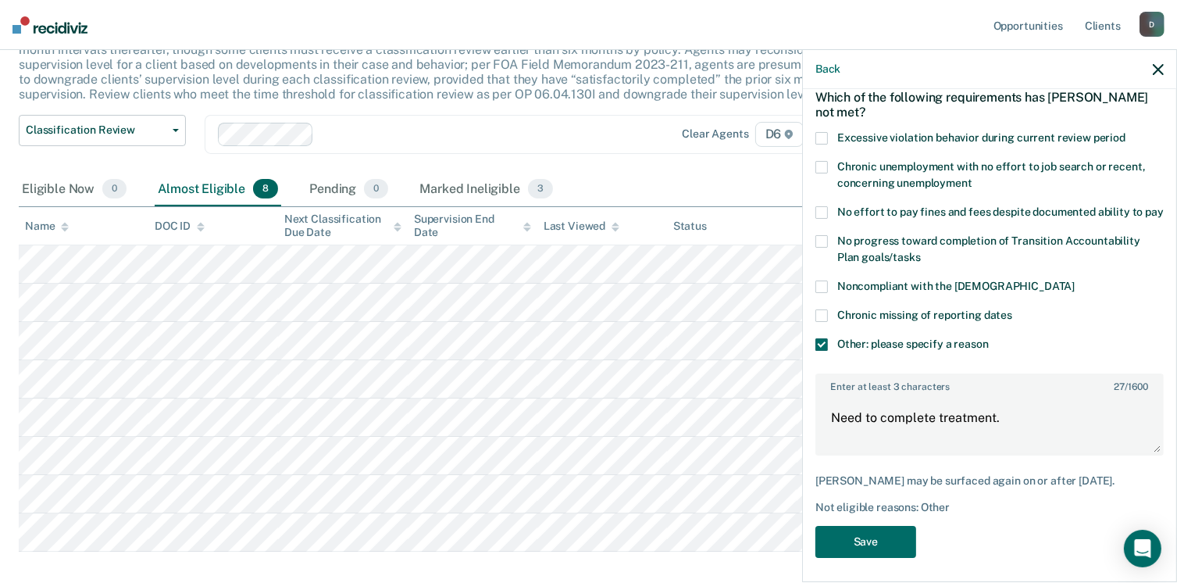
scroll to position [96, 0]
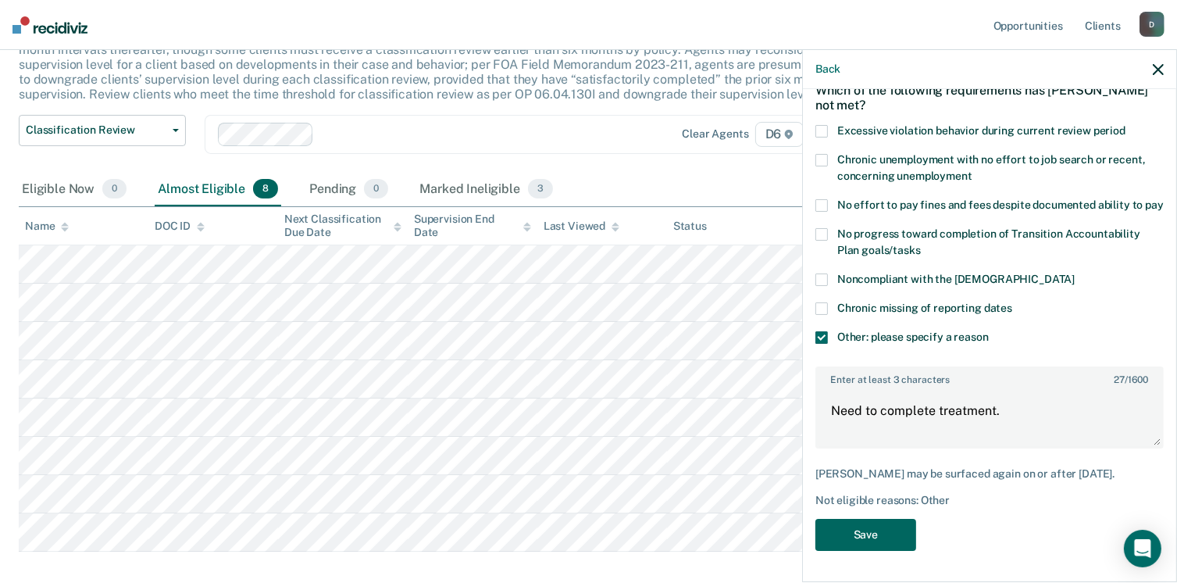
click at [863, 535] on button "Save" at bounding box center [866, 535] width 101 height 32
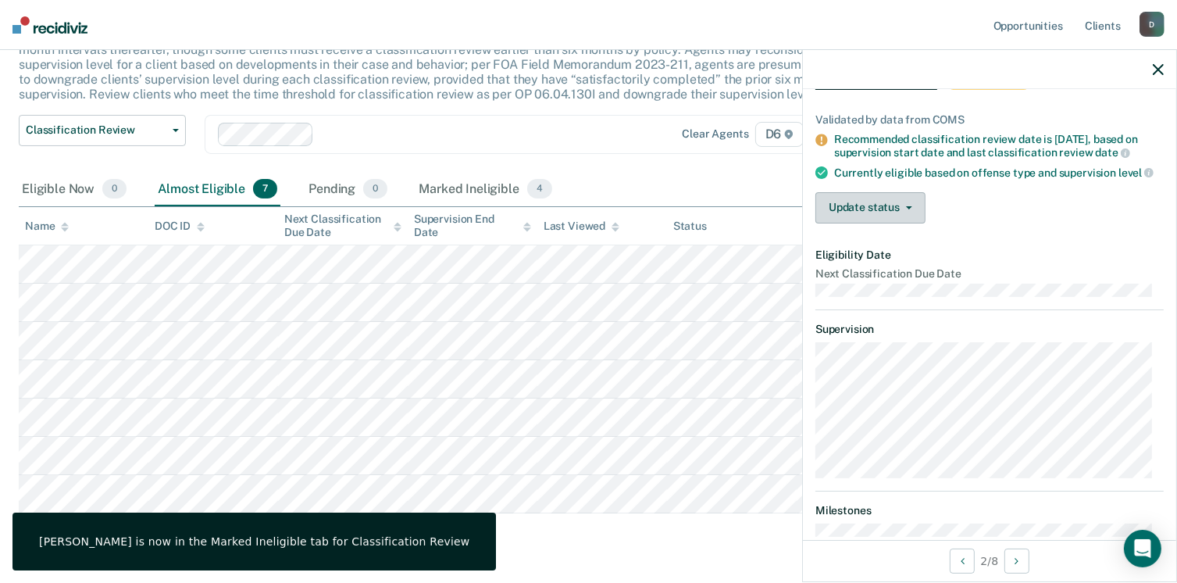
click at [874, 220] on button "Update status" at bounding box center [871, 207] width 110 height 31
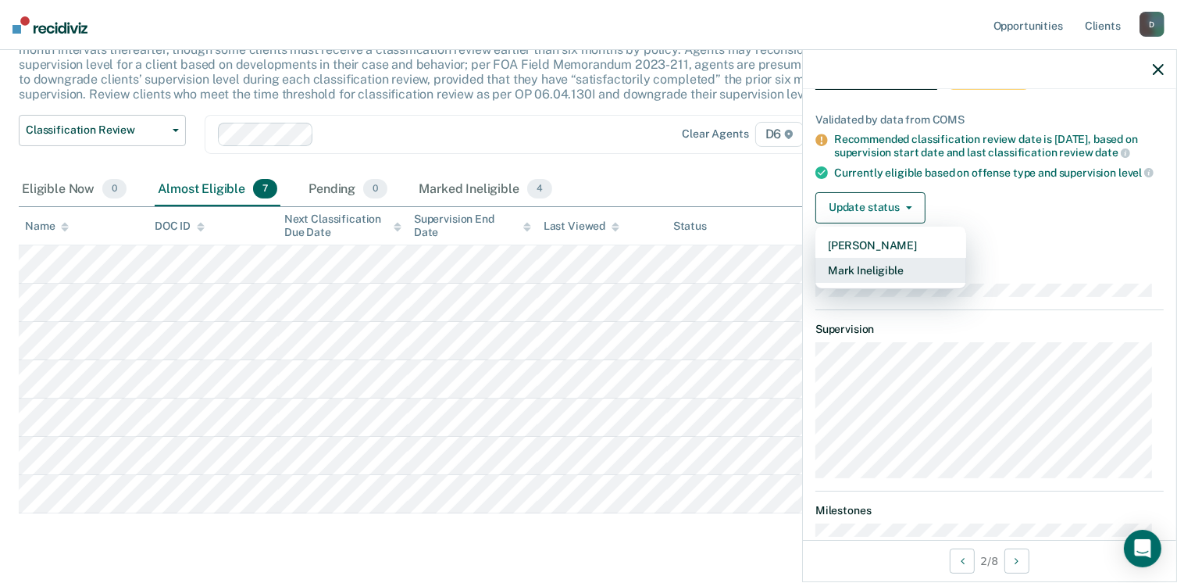
click at [872, 283] on button "Mark Ineligible" at bounding box center [891, 270] width 151 height 25
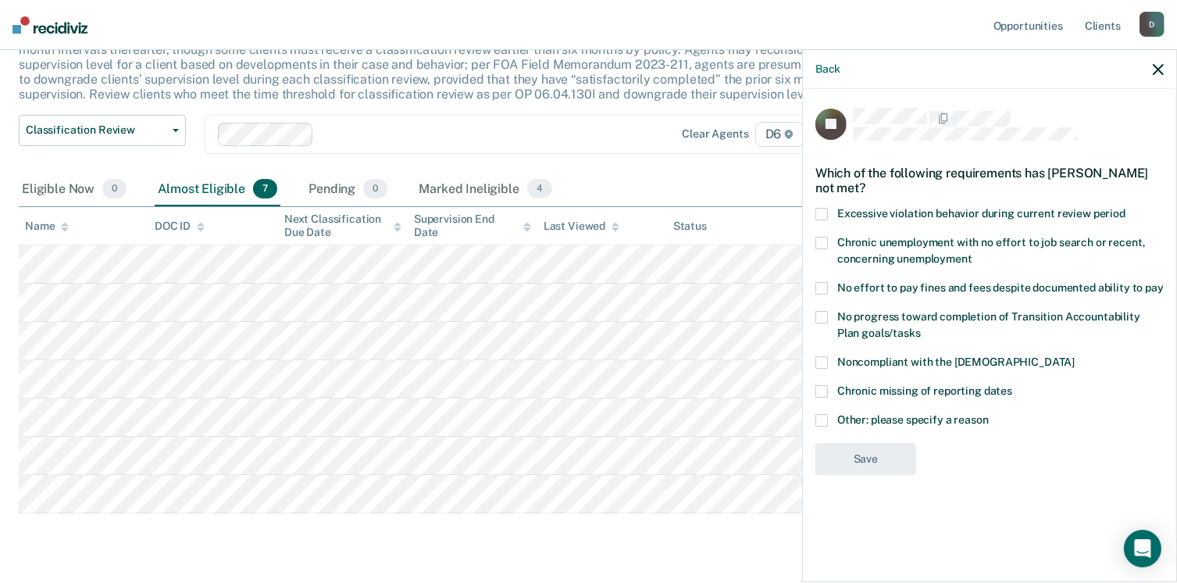
click at [822, 420] on span at bounding box center [822, 420] width 13 height 13
click at [989, 414] on input "Other: please specify a reason" at bounding box center [989, 414] width 0 height 0
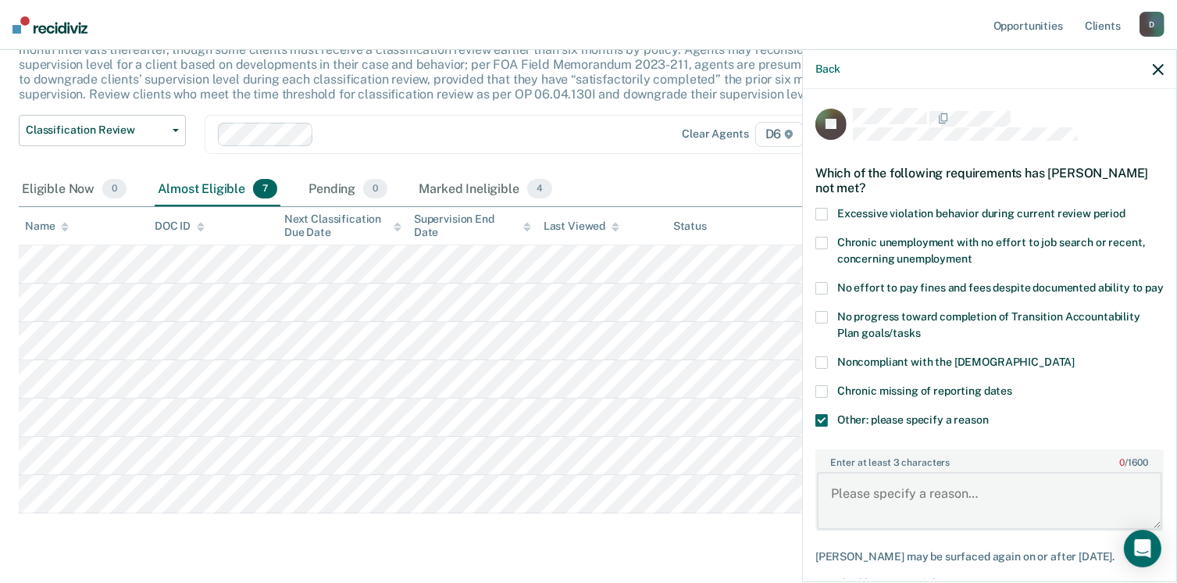
click at [854, 520] on textarea "Enter at least 3 characters 0 / 1600" at bounding box center [989, 501] width 345 height 58
type textarea "Needs to complete community service hours"
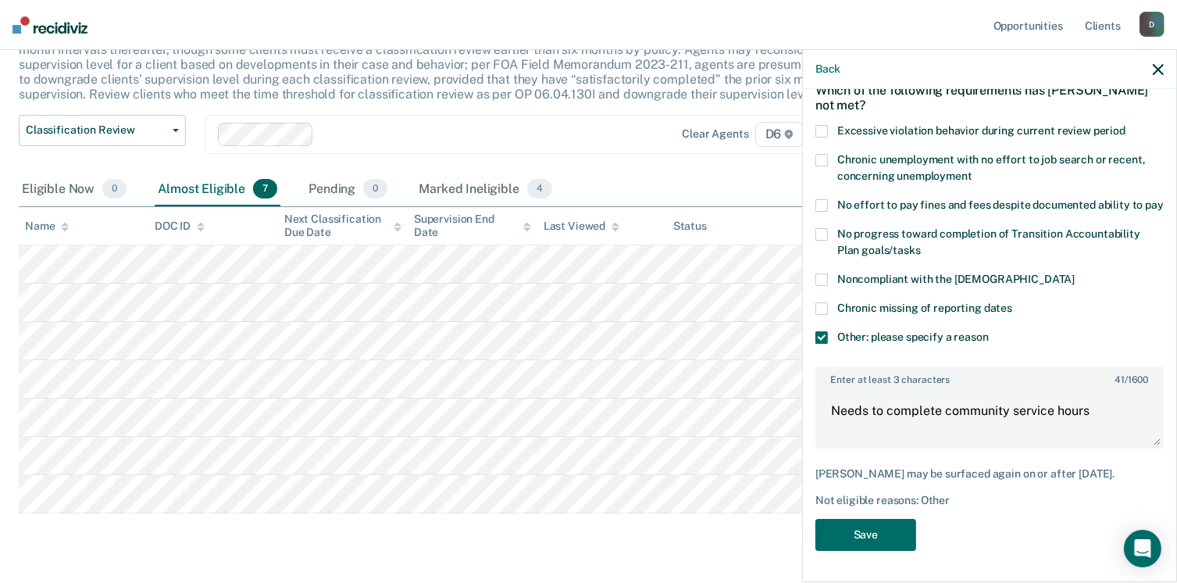
scroll to position [96, 0]
click at [860, 536] on button "Save" at bounding box center [866, 535] width 101 height 32
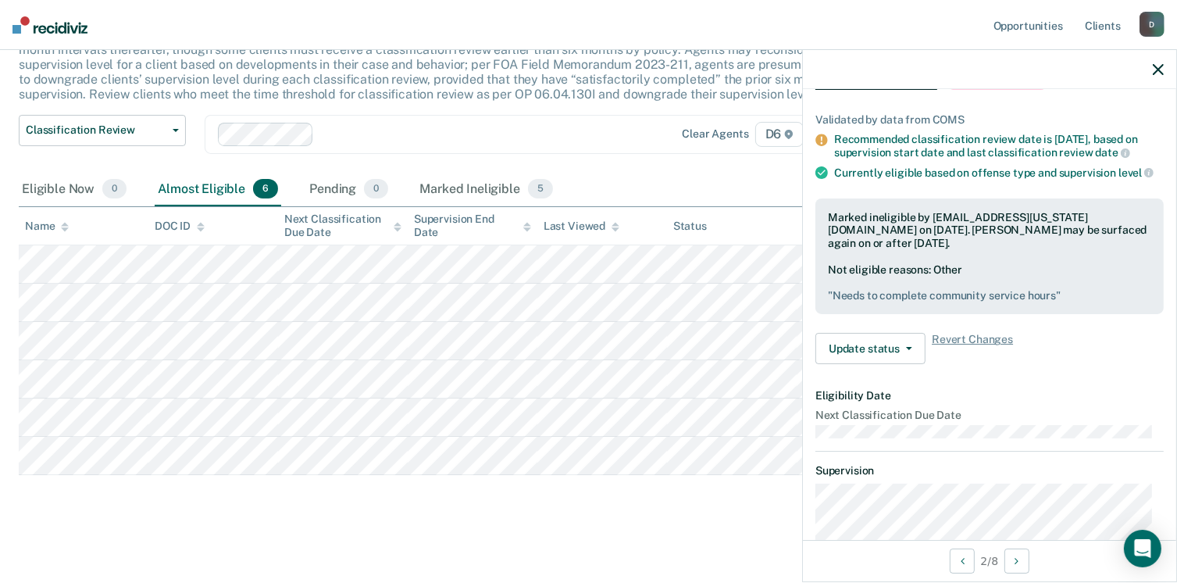
click at [1152, 66] on div at bounding box center [989, 69] width 373 height 39
click at [1159, 70] on icon "button" at bounding box center [1158, 69] width 11 height 11
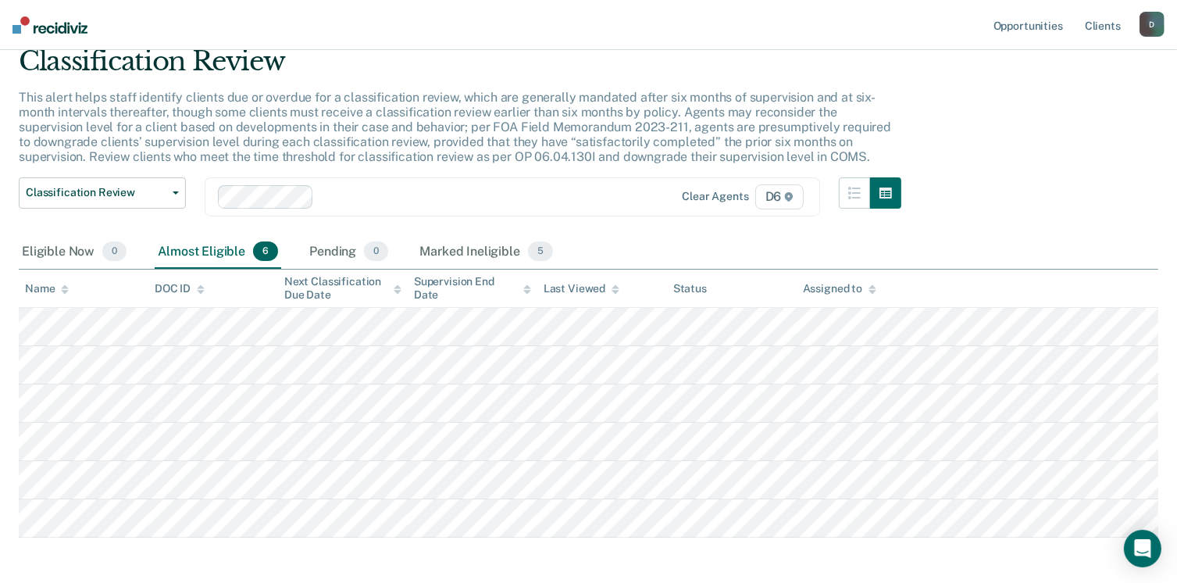
scroll to position [0, 0]
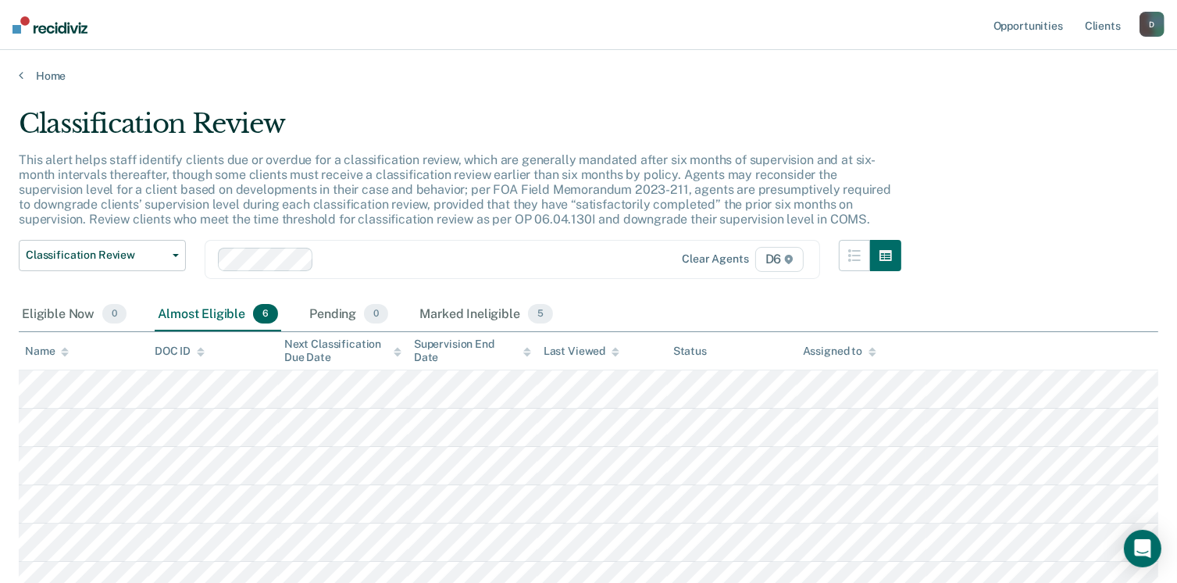
click at [16, 76] on div "Home" at bounding box center [588, 66] width 1177 height 33
click at [24, 73] on link "Home" at bounding box center [589, 76] width 1140 height 14
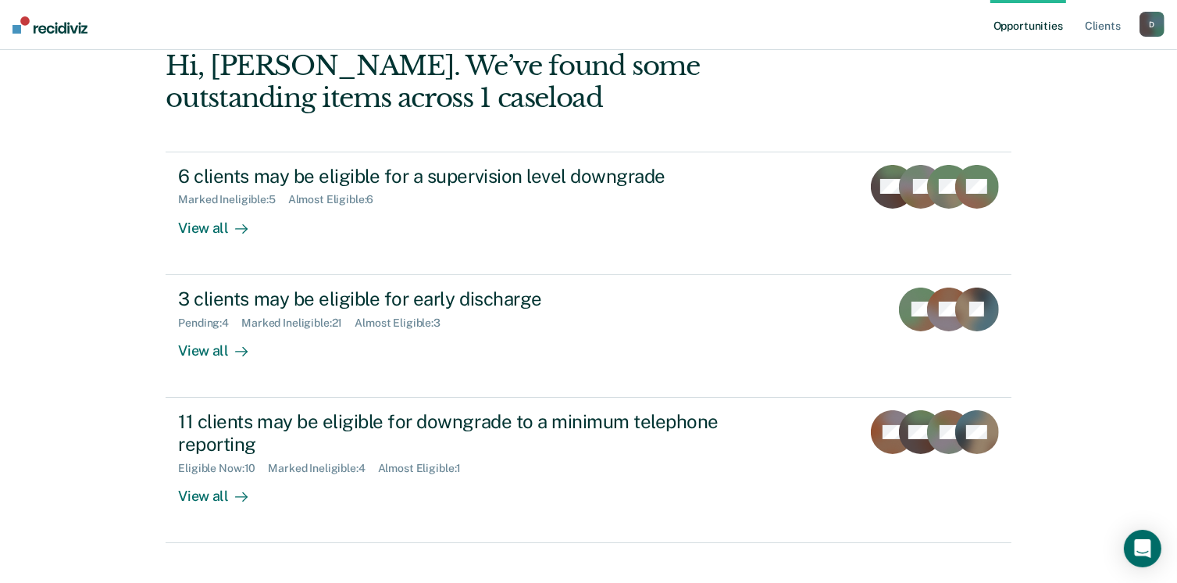
scroll to position [104, 0]
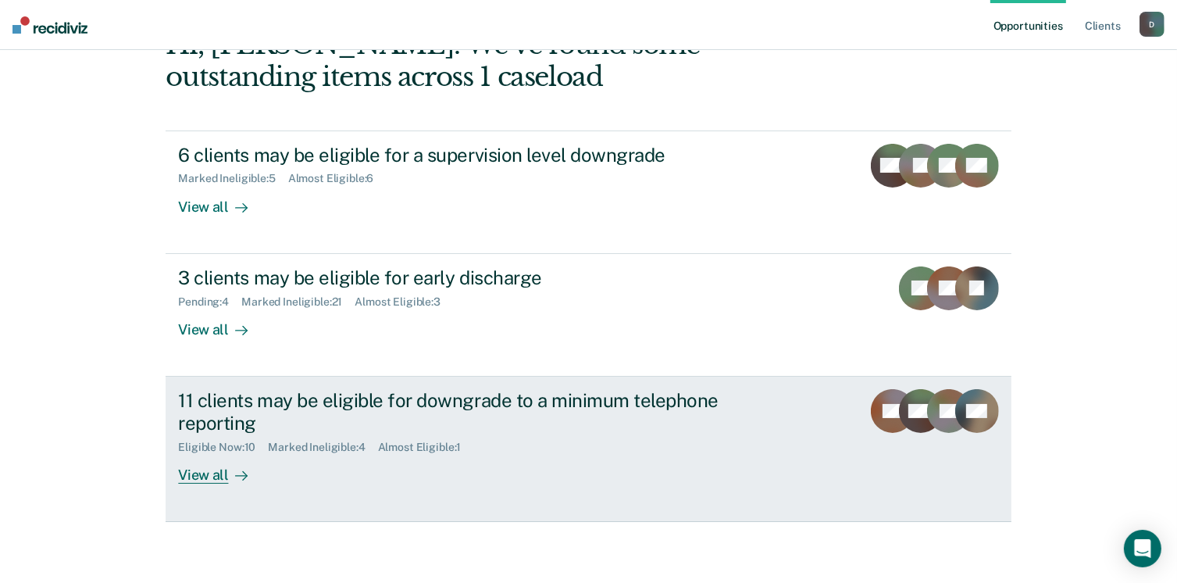
click at [199, 482] on link "11 clients may be eligible for downgrade to a minimum telephone reporting Eligi…" at bounding box center [588, 449] width 845 height 145
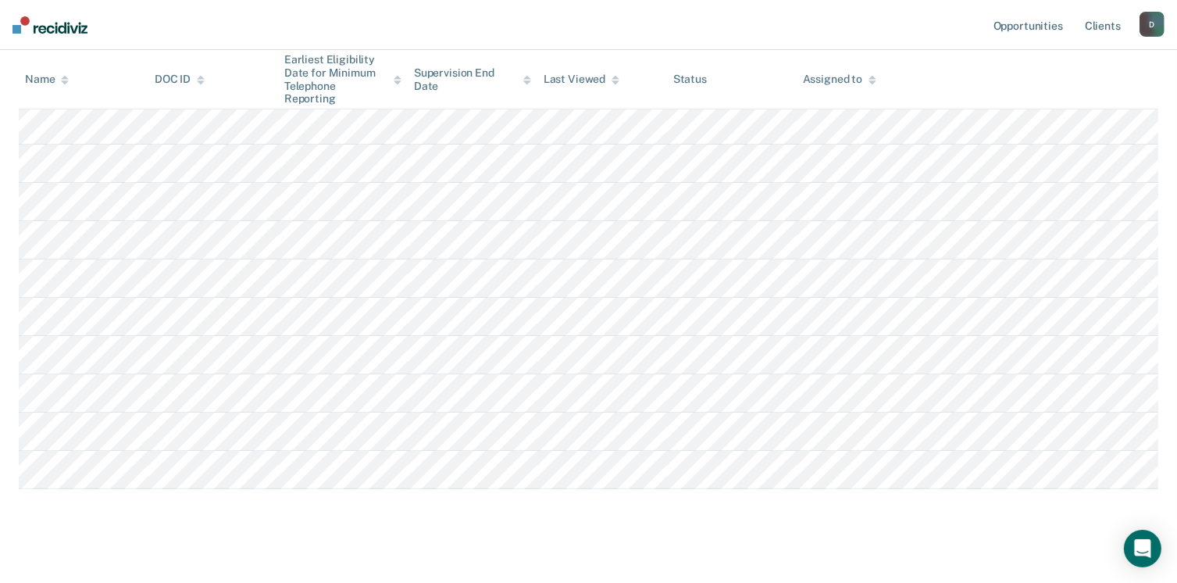
scroll to position [272, 0]
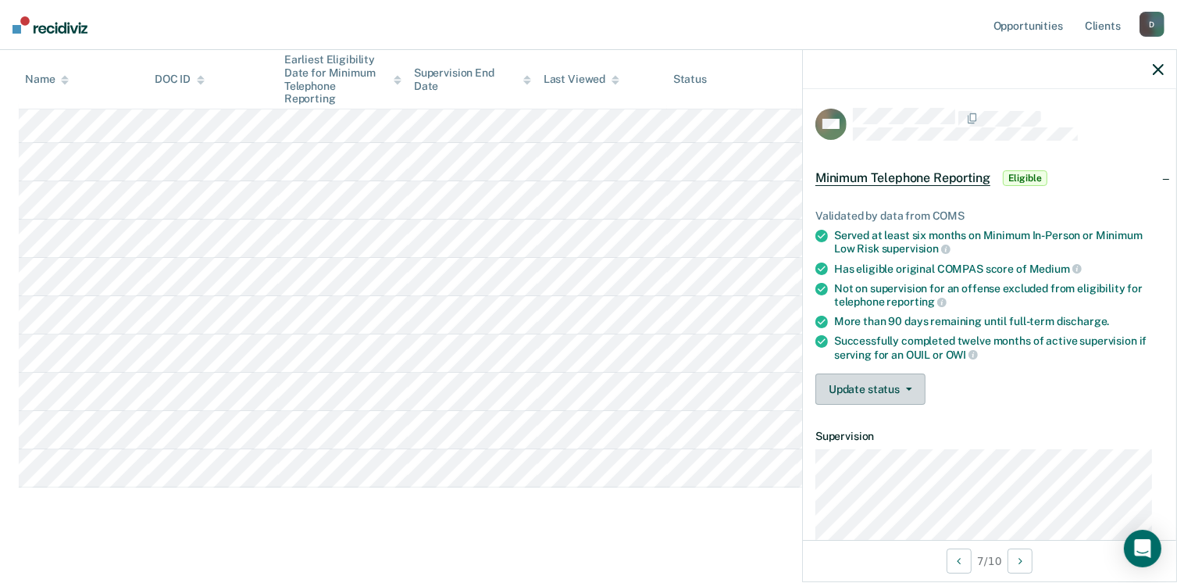
click at [876, 387] on button "Update status" at bounding box center [871, 388] width 110 height 31
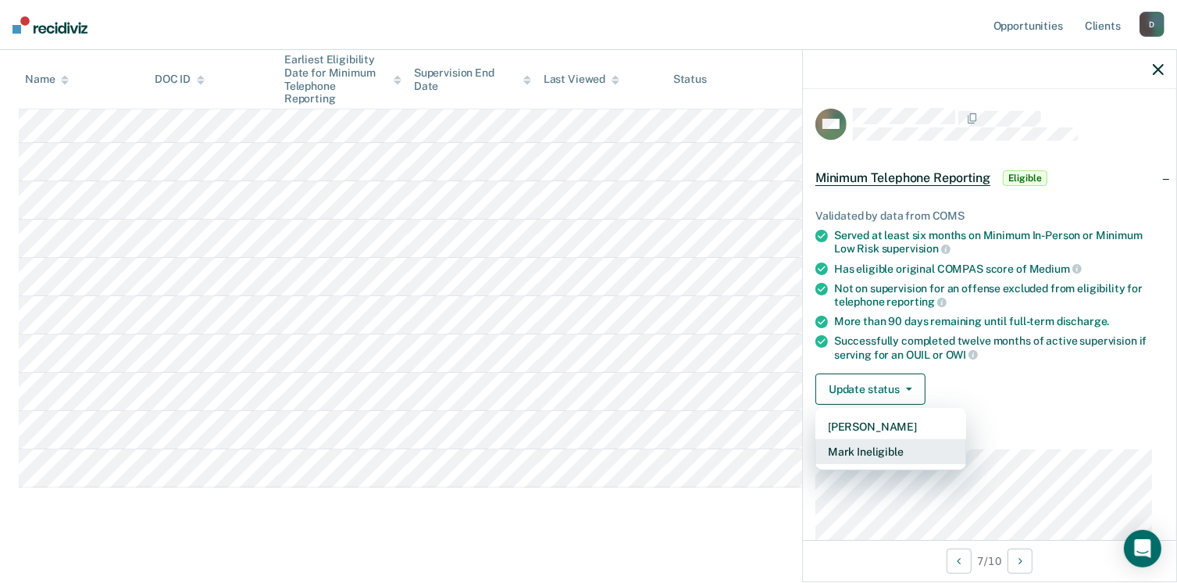
click at [874, 452] on button "Mark Ineligible" at bounding box center [891, 451] width 151 height 25
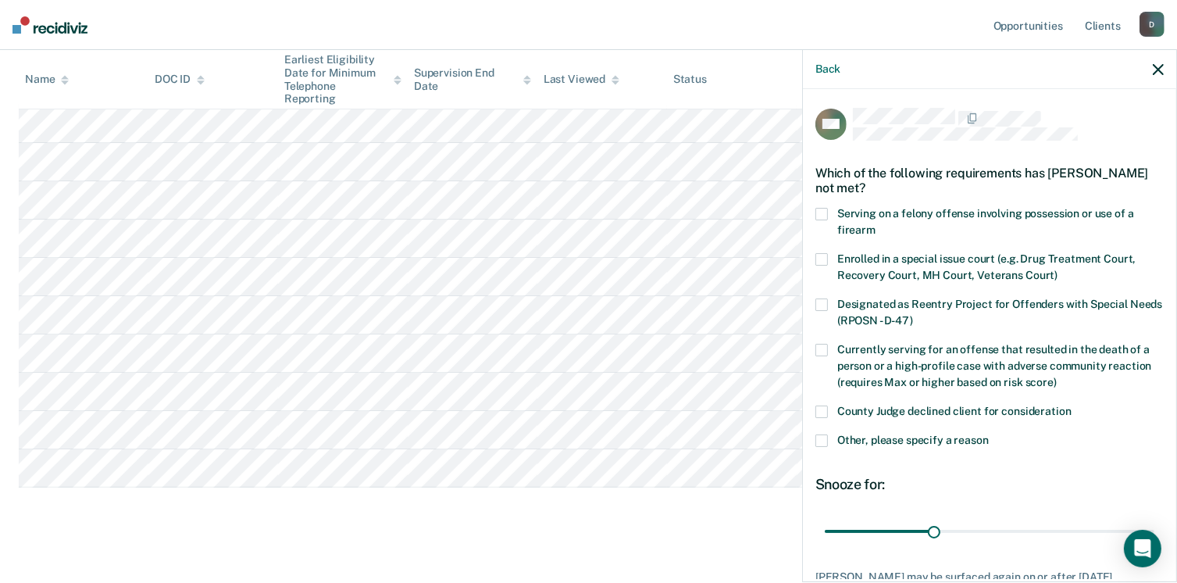
click at [820, 257] on span at bounding box center [822, 259] width 13 height 13
click at [1058, 270] on input "Enrolled in a special issue court (e.g. Drug Treatment Court, Recovery Court, M…" at bounding box center [1058, 270] width 0 height 0
type input "89"
click at [1134, 525] on input "range" at bounding box center [990, 531] width 330 height 27
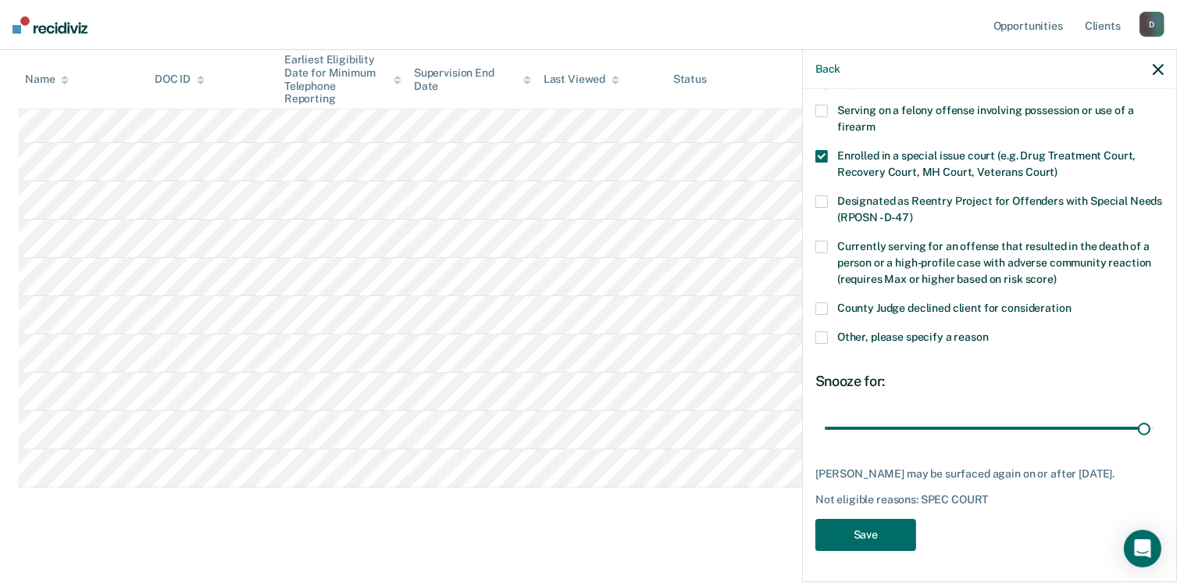
scroll to position [114, 0]
click at [891, 534] on button "Save" at bounding box center [866, 535] width 101 height 32
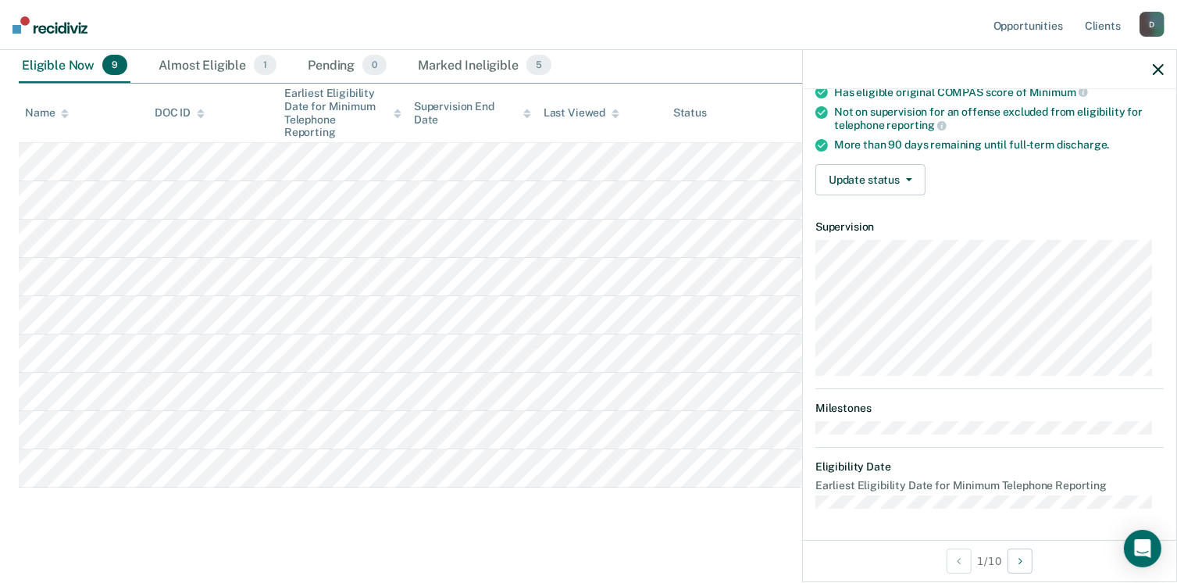
scroll to position [172, 0]
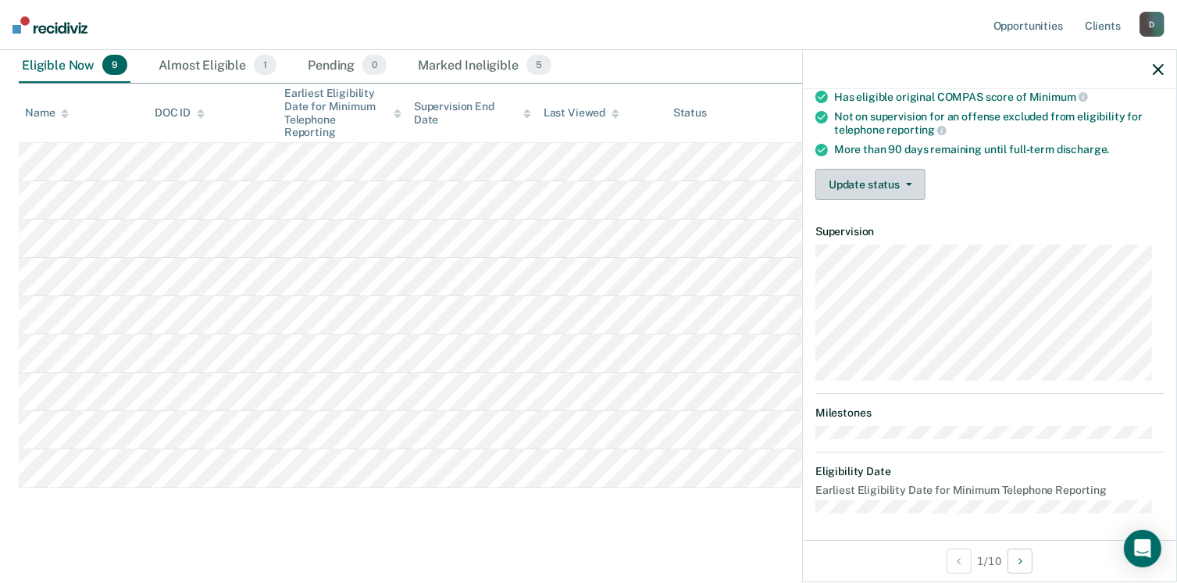
click at [900, 183] on span "button" at bounding box center [906, 184] width 13 height 3
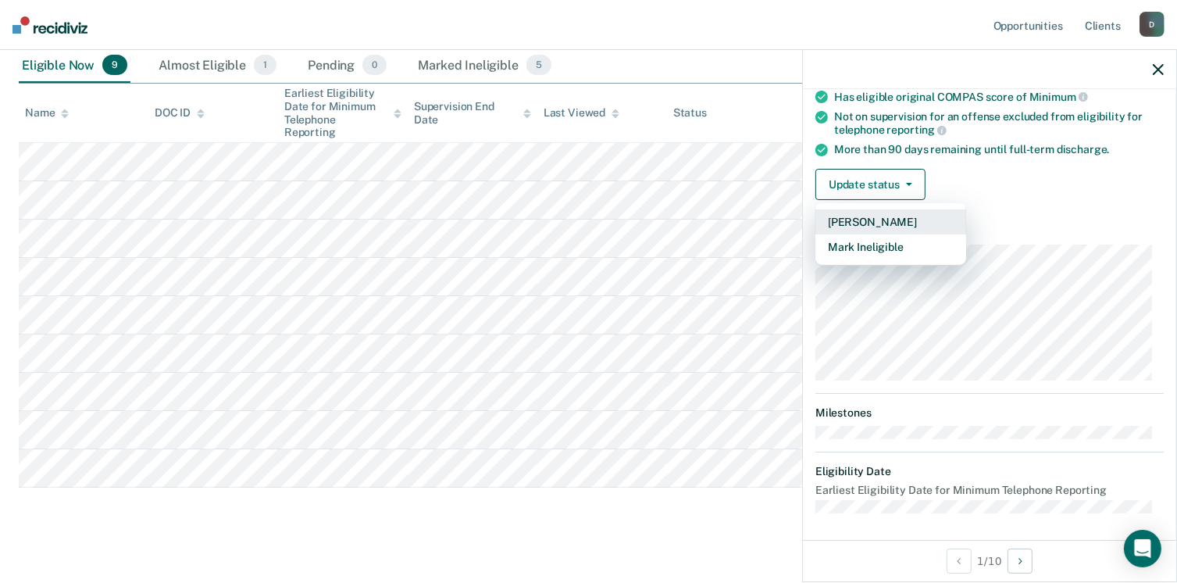
click at [889, 218] on button "[PERSON_NAME]" at bounding box center [891, 221] width 151 height 25
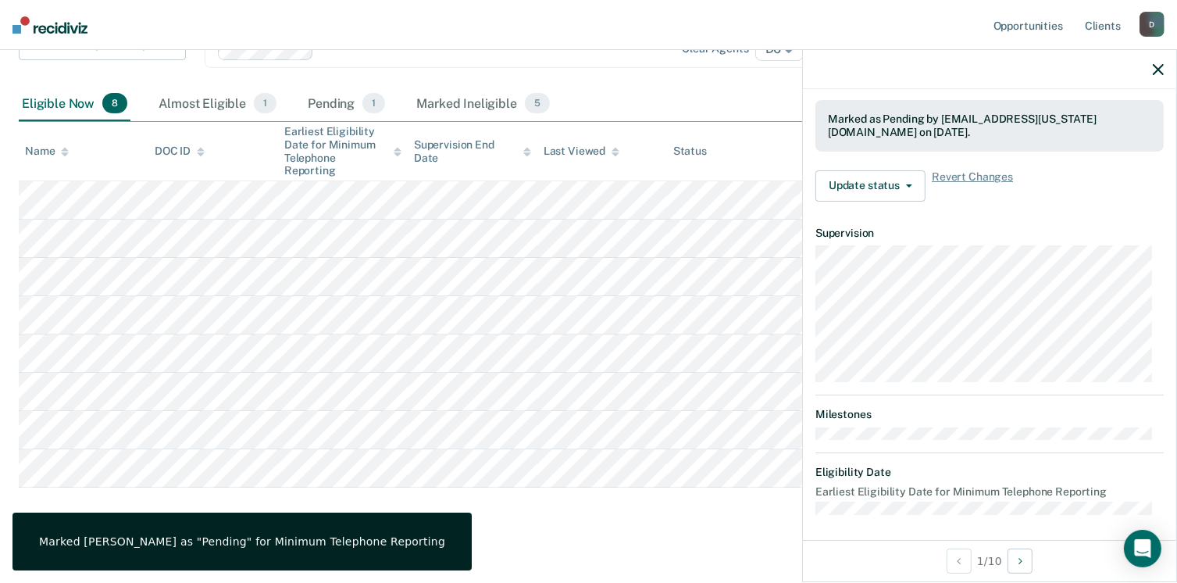
scroll to position [248, 0]
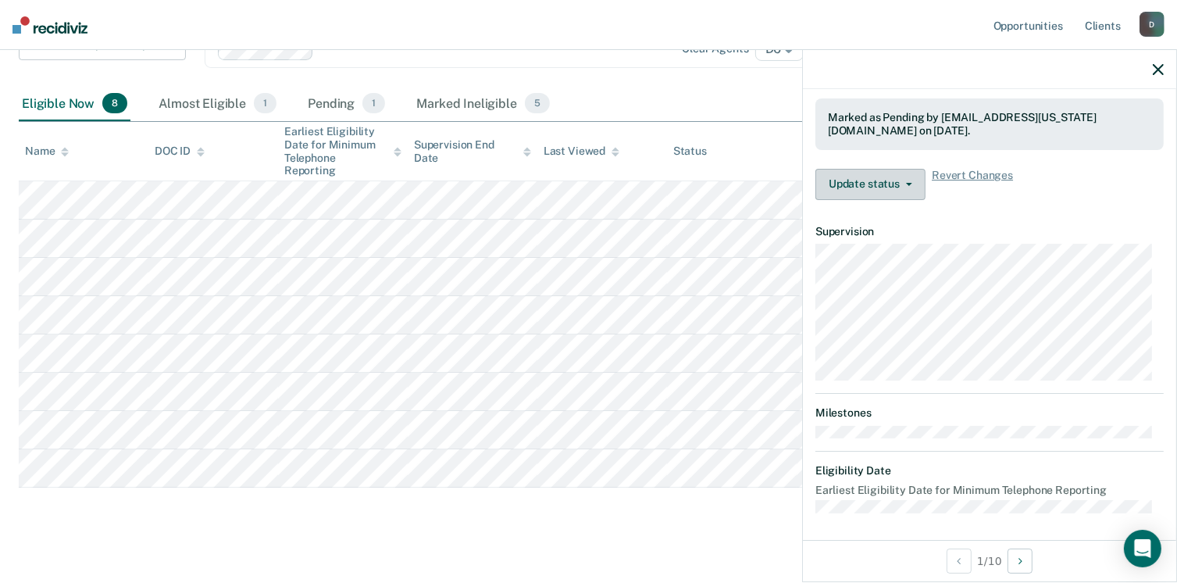
click at [888, 184] on button "Update status" at bounding box center [871, 184] width 110 height 31
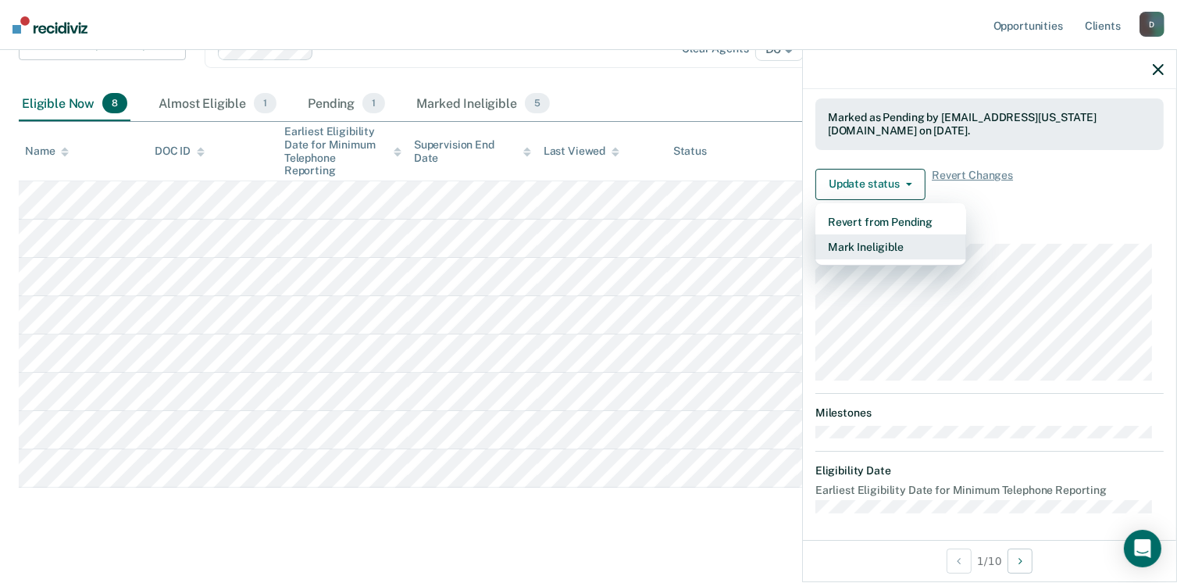
click at [888, 238] on button "Mark Ineligible" at bounding box center [891, 246] width 151 height 25
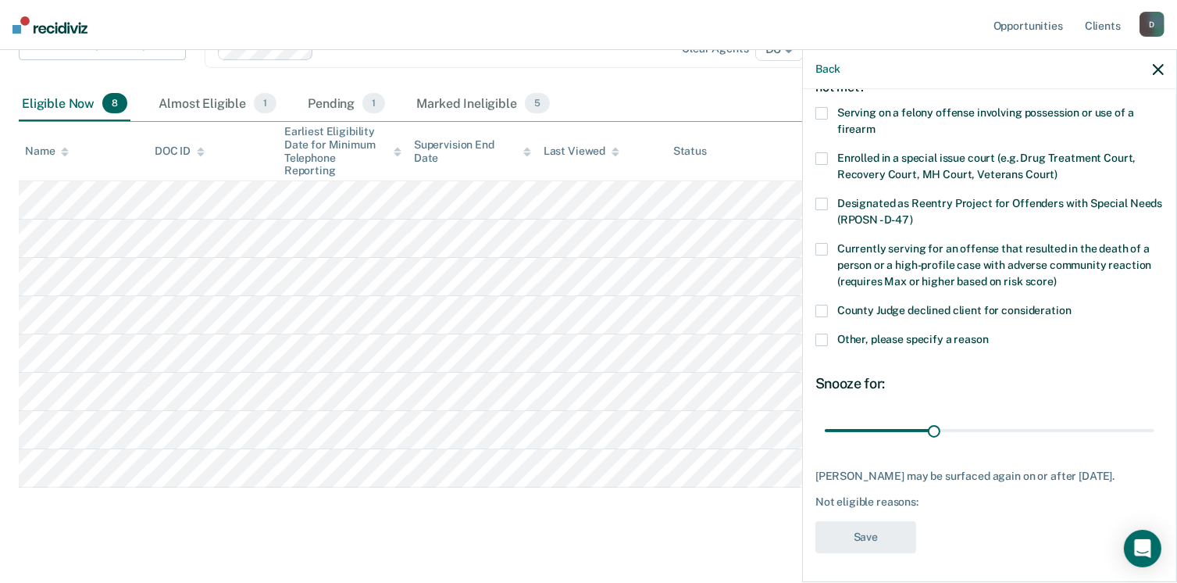
click at [820, 341] on span at bounding box center [822, 340] width 13 height 13
click at [989, 334] on input "Other, please specify a reason" at bounding box center [989, 334] width 0 height 0
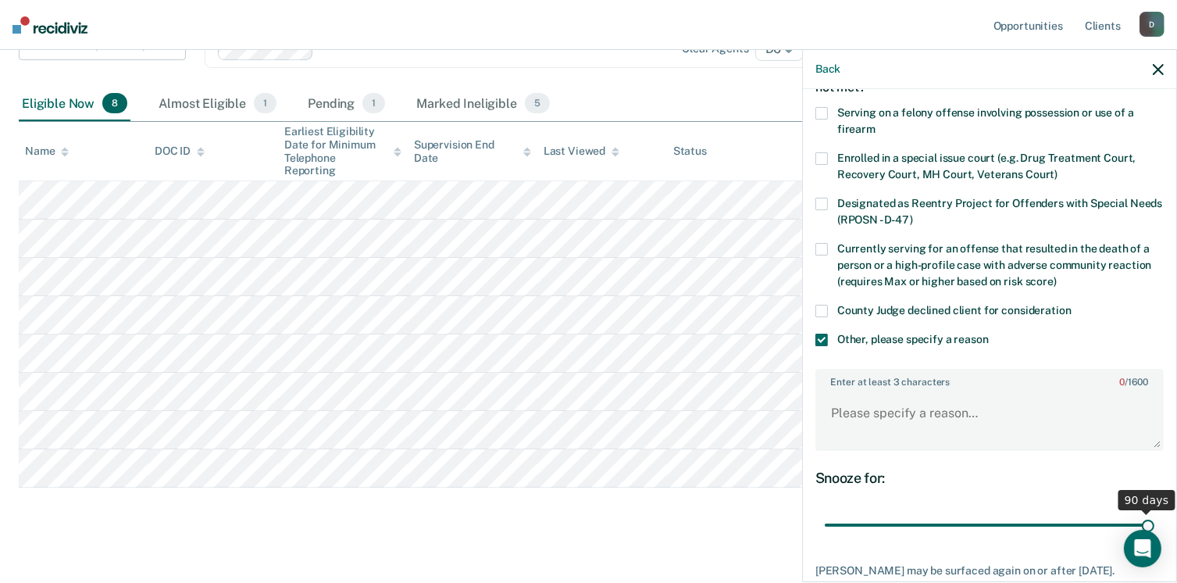
type input "90"
click at [1135, 522] on input "range" at bounding box center [990, 525] width 330 height 27
click at [888, 423] on textarea "Enter at least 3 characters 0 / 1600" at bounding box center [989, 420] width 345 height 58
type textarea "The defendant declines telephone reporting"
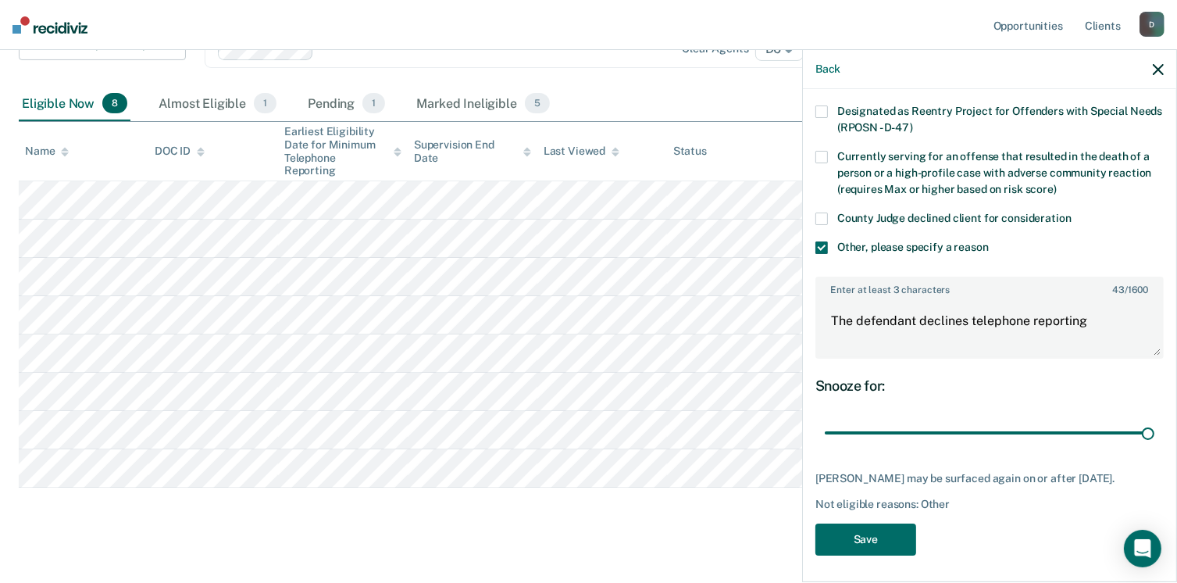
scroll to position [194, 0]
click at [871, 528] on button "Save" at bounding box center [866, 539] width 101 height 32
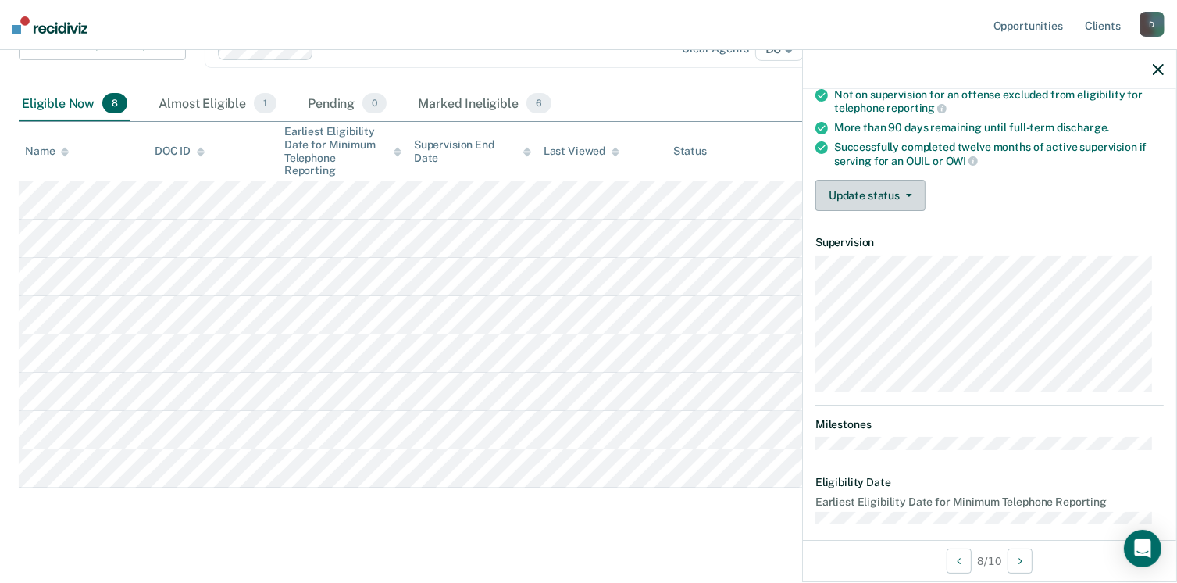
click at [891, 183] on button "Update status" at bounding box center [871, 195] width 110 height 31
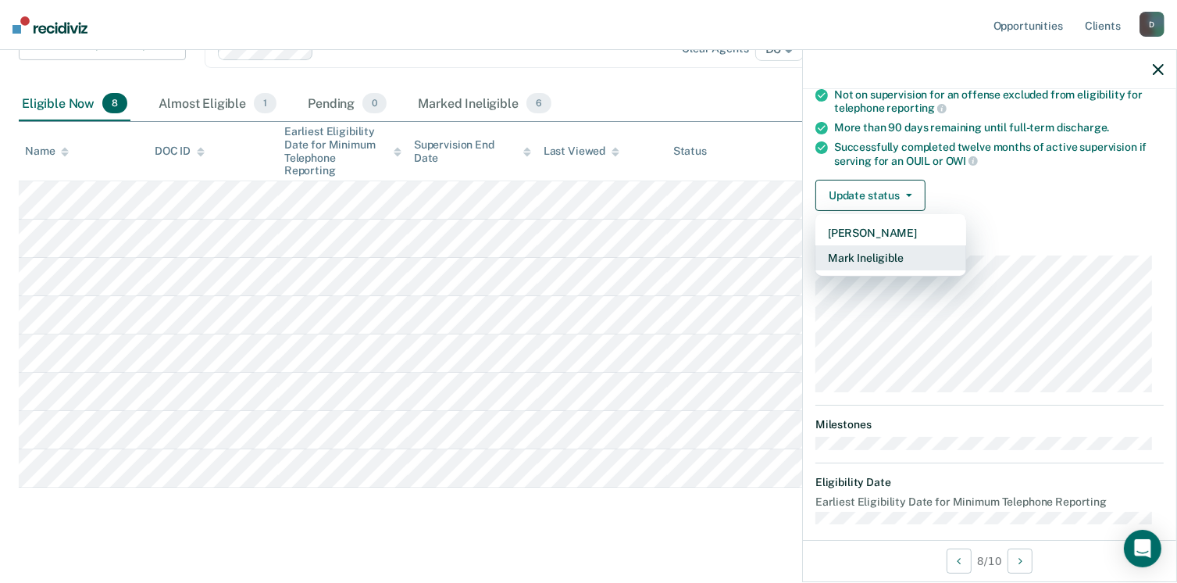
click at [869, 251] on button "Mark Ineligible" at bounding box center [891, 257] width 151 height 25
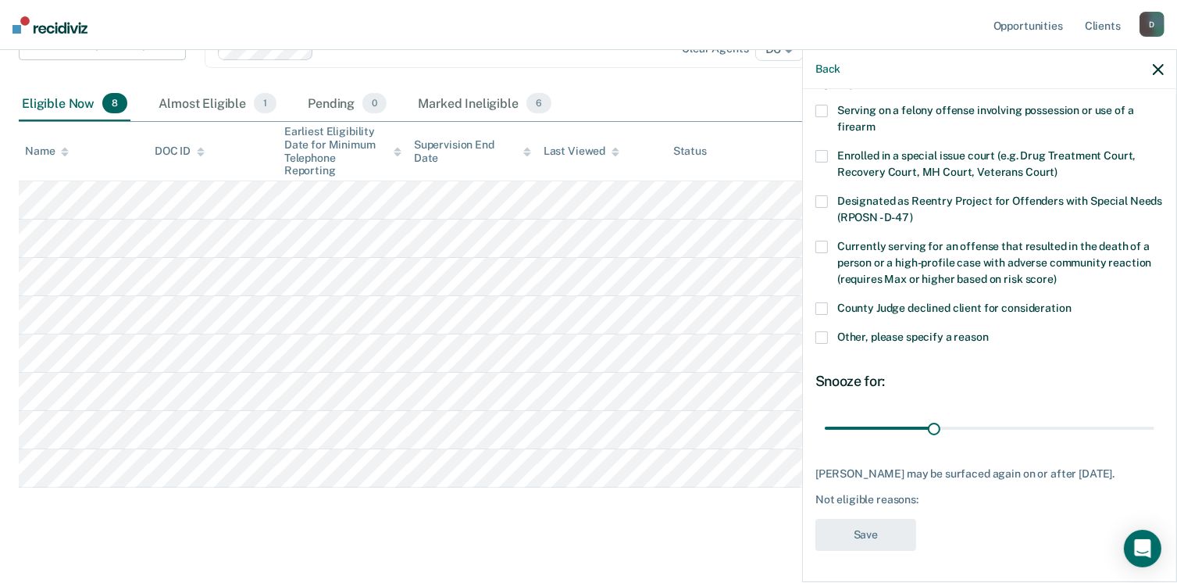
click at [822, 331] on span at bounding box center [822, 337] width 13 height 13
click at [989, 331] on input "Other, please specify a reason" at bounding box center [989, 331] width 0 height 0
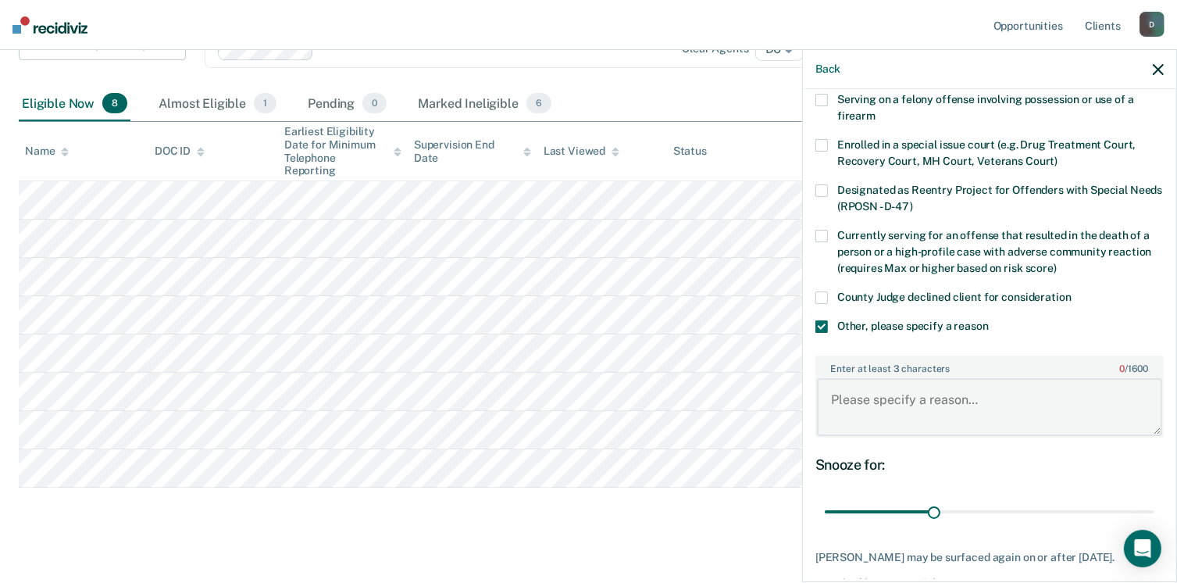
click at [838, 411] on textarea "Enter at least 3 characters 0 / 1600" at bounding box center [989, 407] width 345 height 58
type textarea "need to complete community service hours"
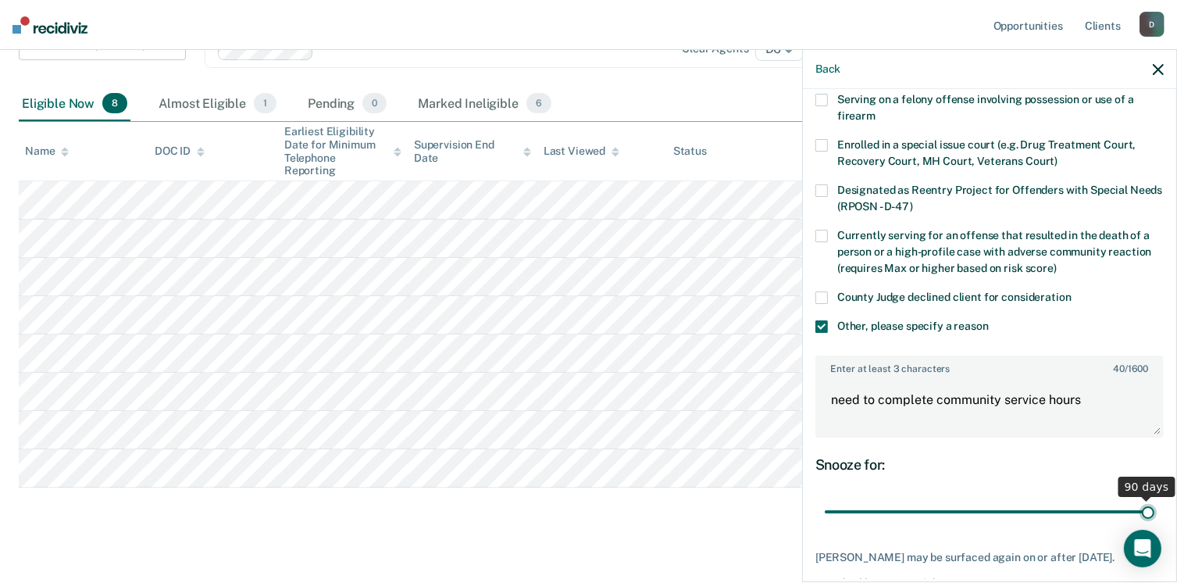
type input "90"
click at [1141, 509] on input "range" at bounding box center [990, 511] width 330 height 27
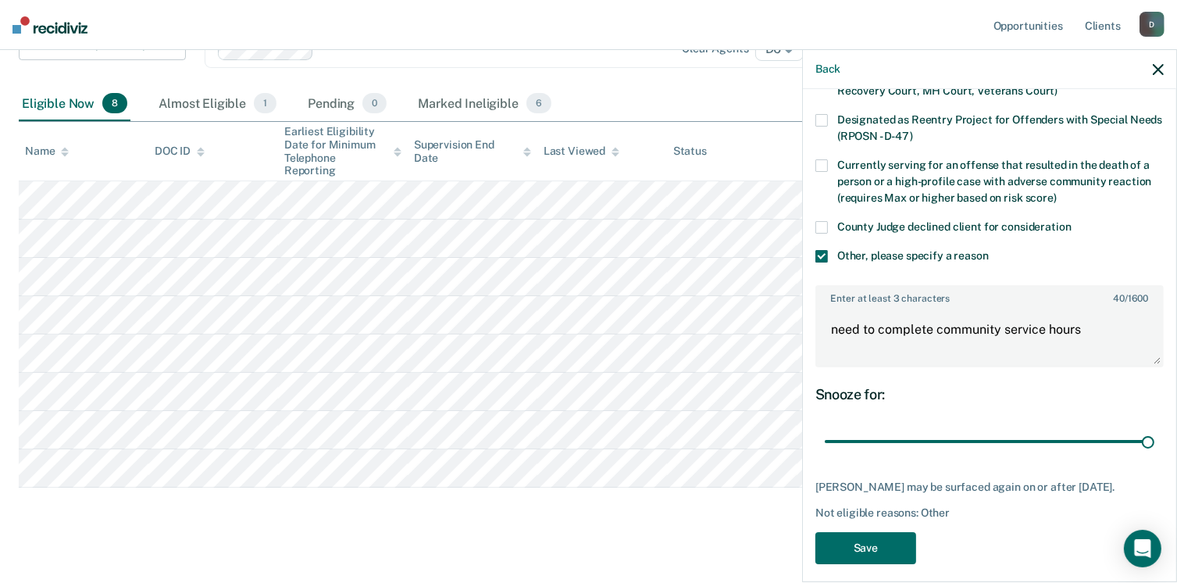
scroll to position [207, 0]
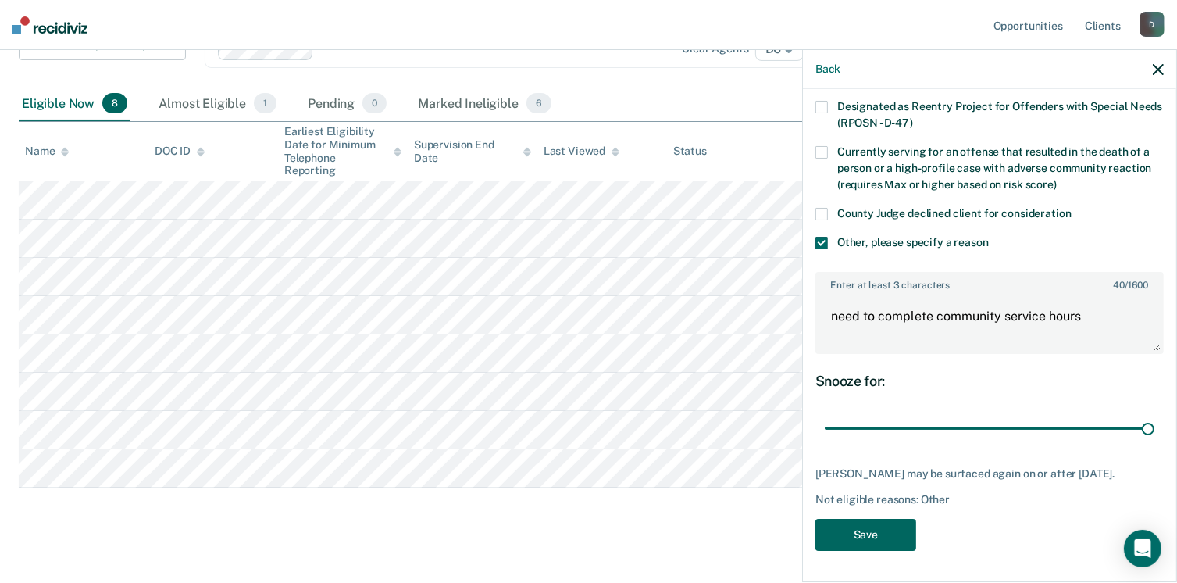
click at [856, 533] on button "Save" at bounding box center [866, 535] width 101 height 32
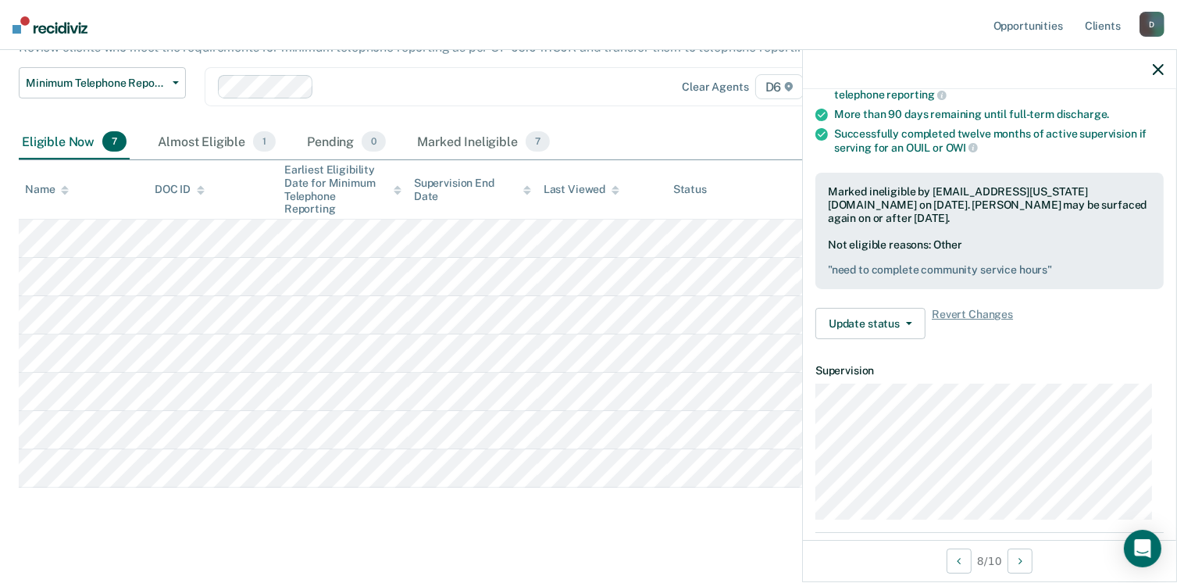
click at [1163, 70] on icon "button" at bounding box center [1158, 69] width 11 height 11
